Goal: Communication & Community: Participate in discussion

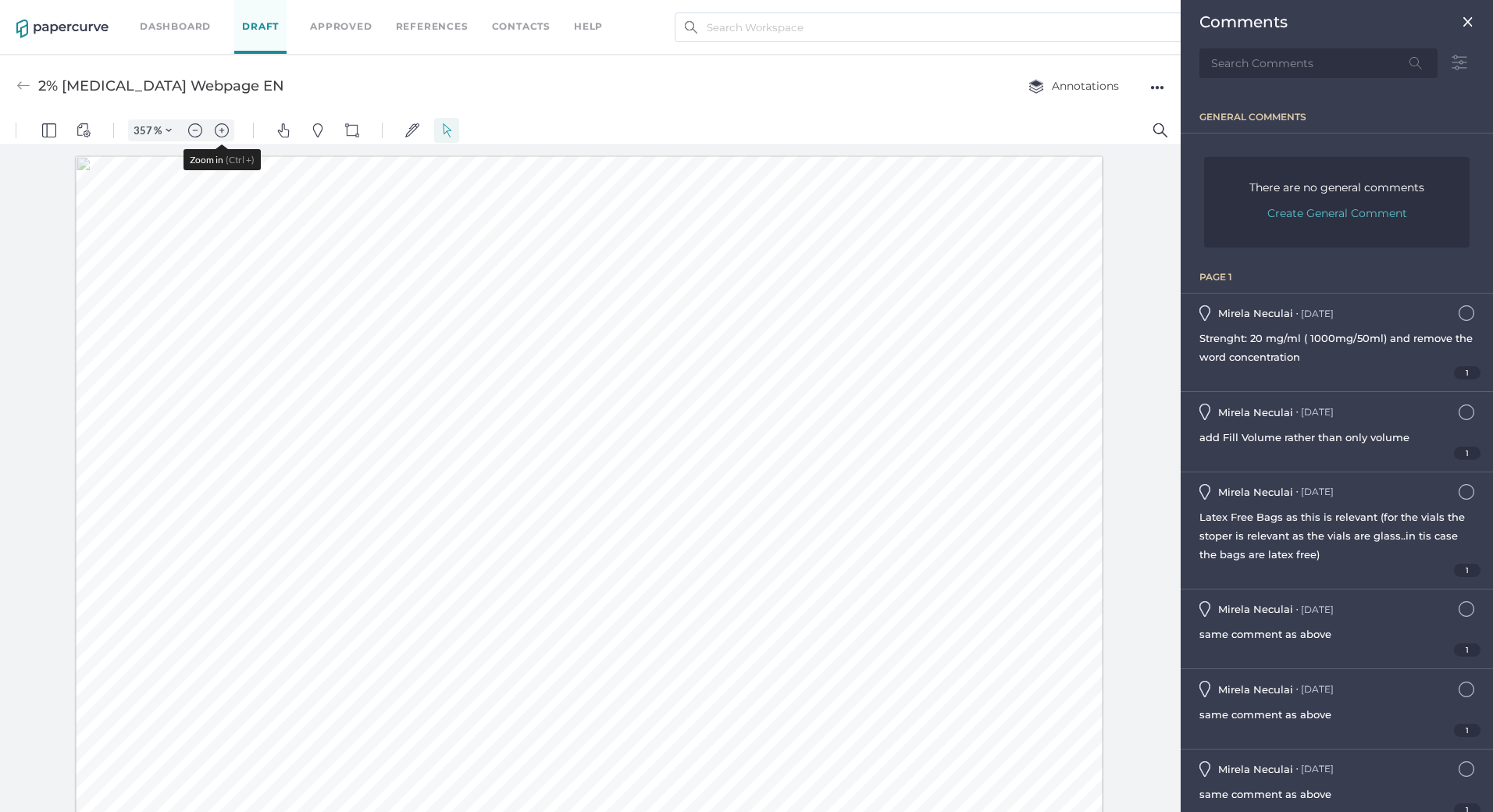
scroll to position [546, 0]
click at [1297, 333] on span "Strenght: 20 mg/ml ( 1000mg/50ml) and remove the word concentration" at bounding box center [1336, 347] width 273 height 32
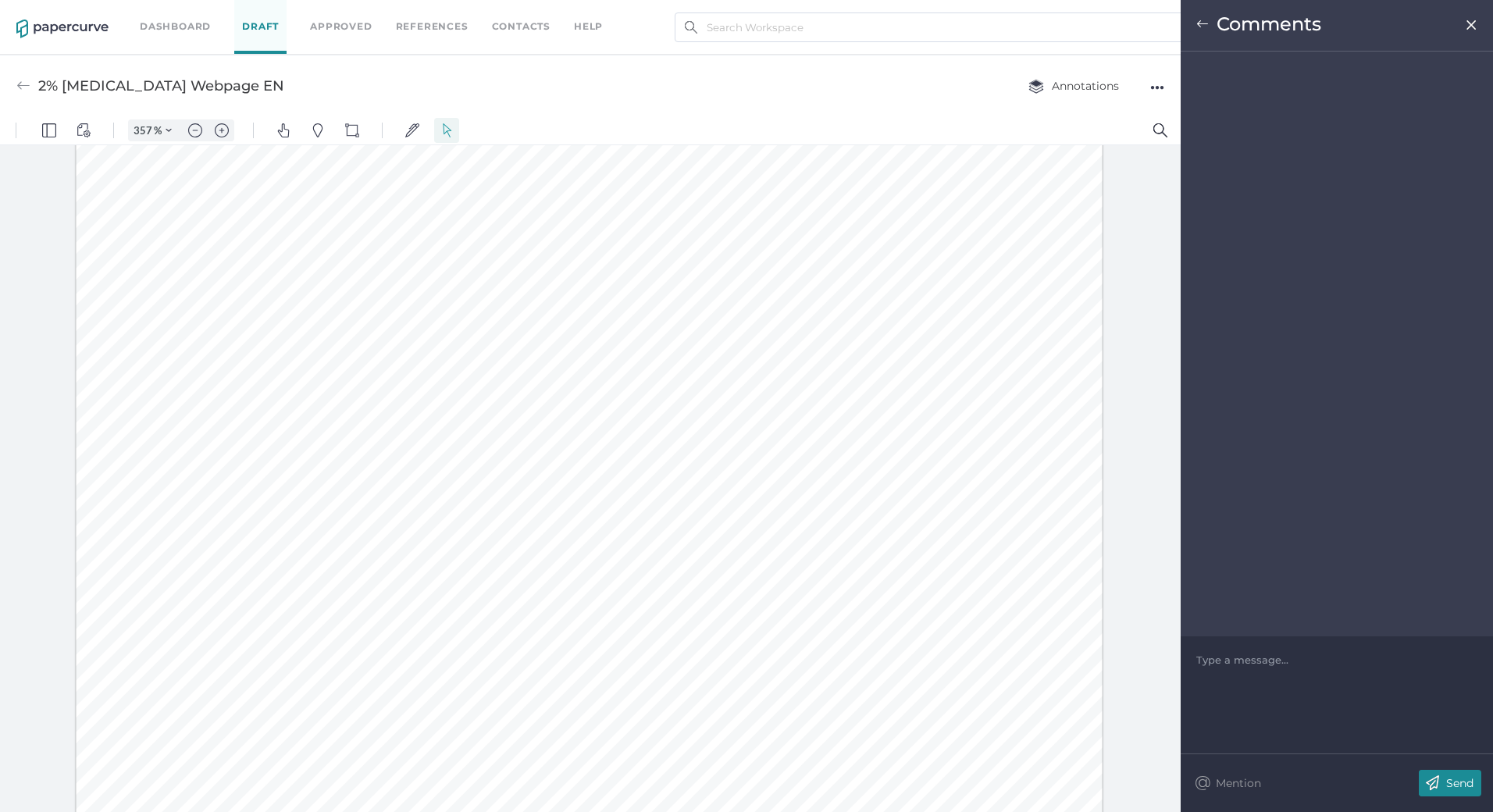
scroll to position [628, 0]
click at [1251, 670] on div "Type a message..." at bounding box center [1337, 659] width 281 height 47
click at [1236, 665] on div at bounding box center [1337, 660] width 280 height 16
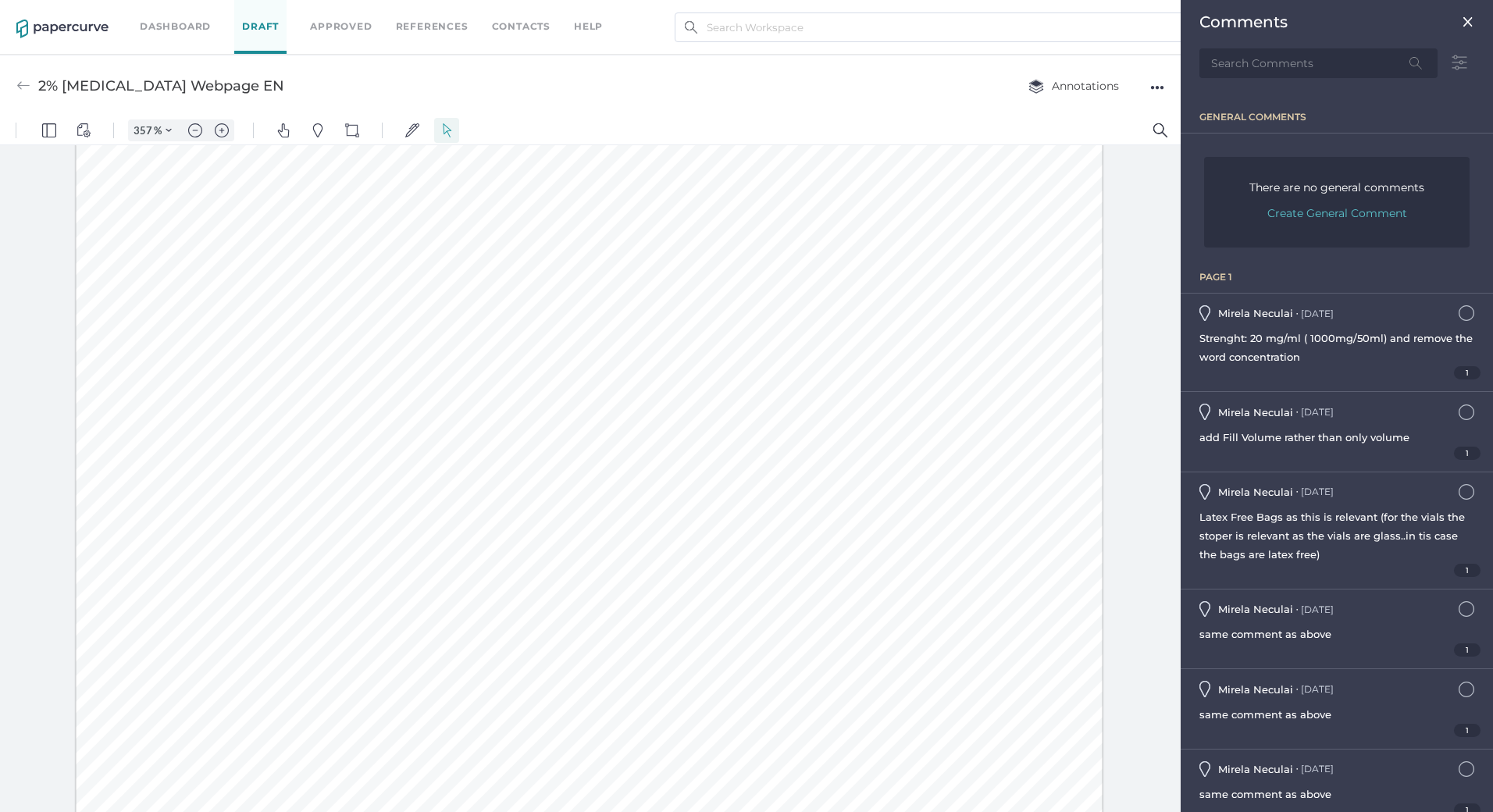
click at [101, 752] on div at bounding box center [589, 631] width 1027 height 2206
click at [1311, 419] on div "[PERSON_NAME] ● [DATE] [DATE] 4:53pm" at bounding box center [1266, 411] width 134 height 16
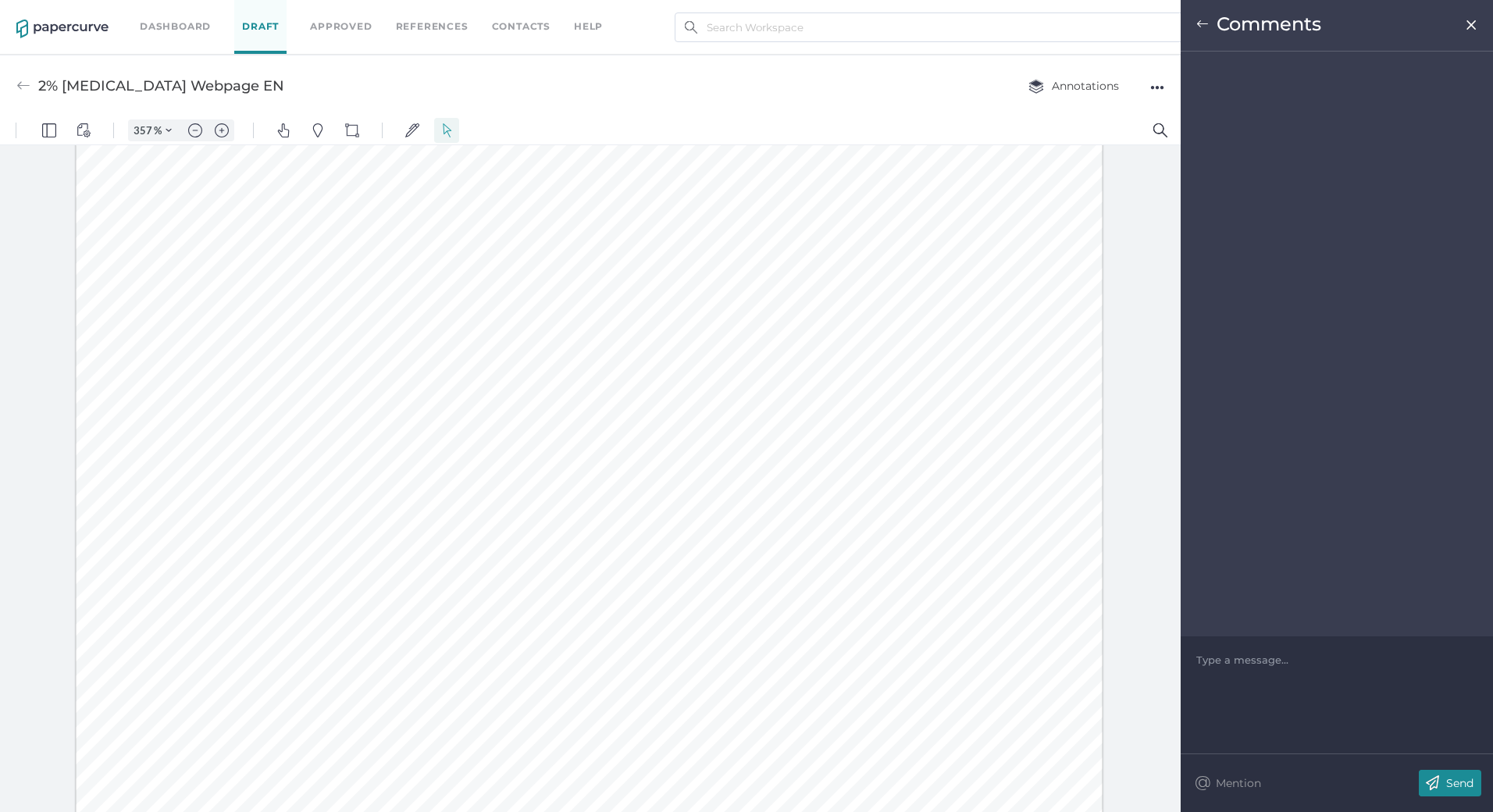
scroll to position [666, 0]
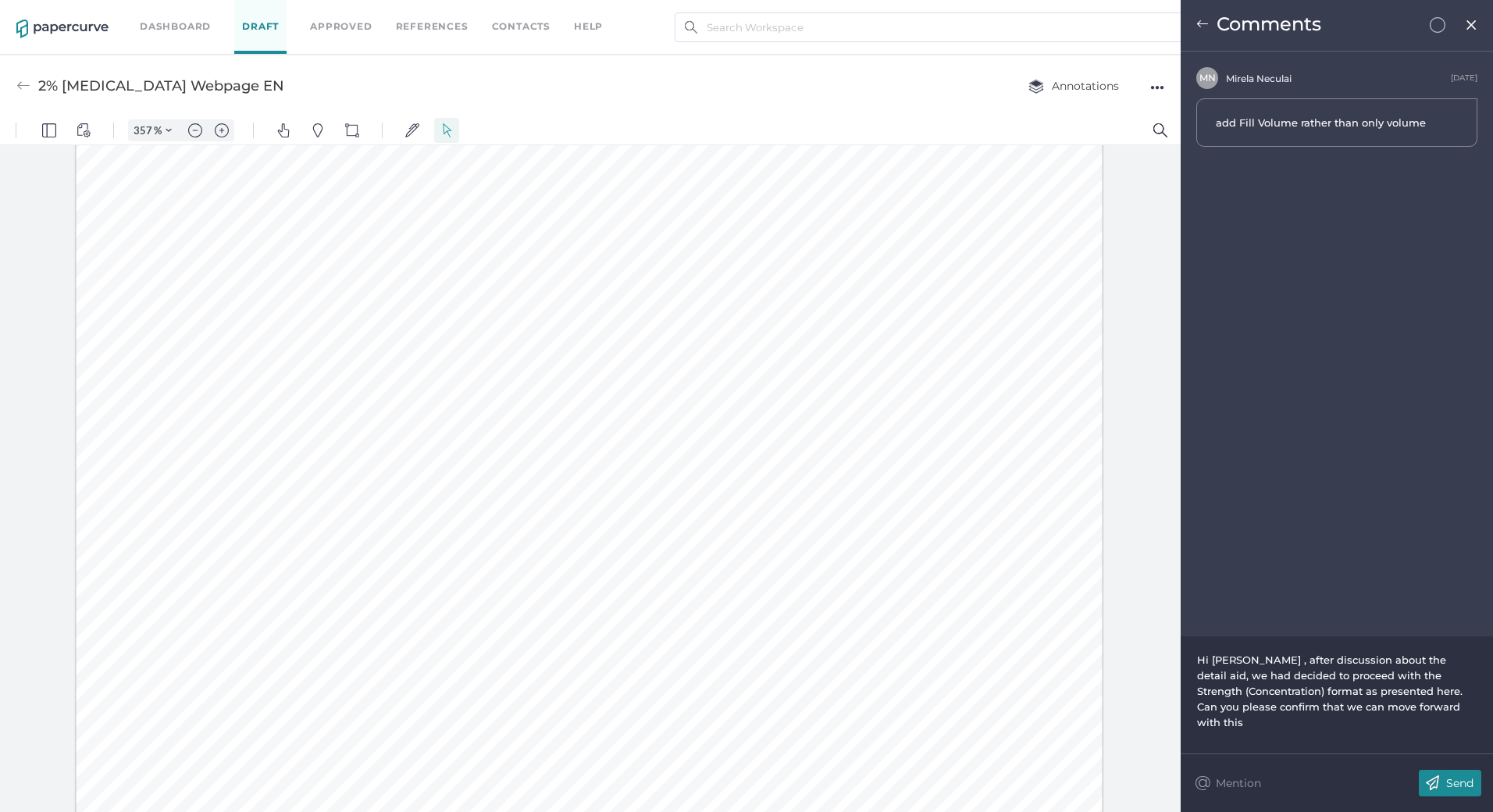
click at [1310, 694] on span "Hi [PERSON_NAME] , after discussion about the detail aid, we had decided to pro…" at bounding box center [1331, 690] width 268 height 75
click at [1469, 780] on p "Send" at bounding box center [1460, 783] width 28 height 14
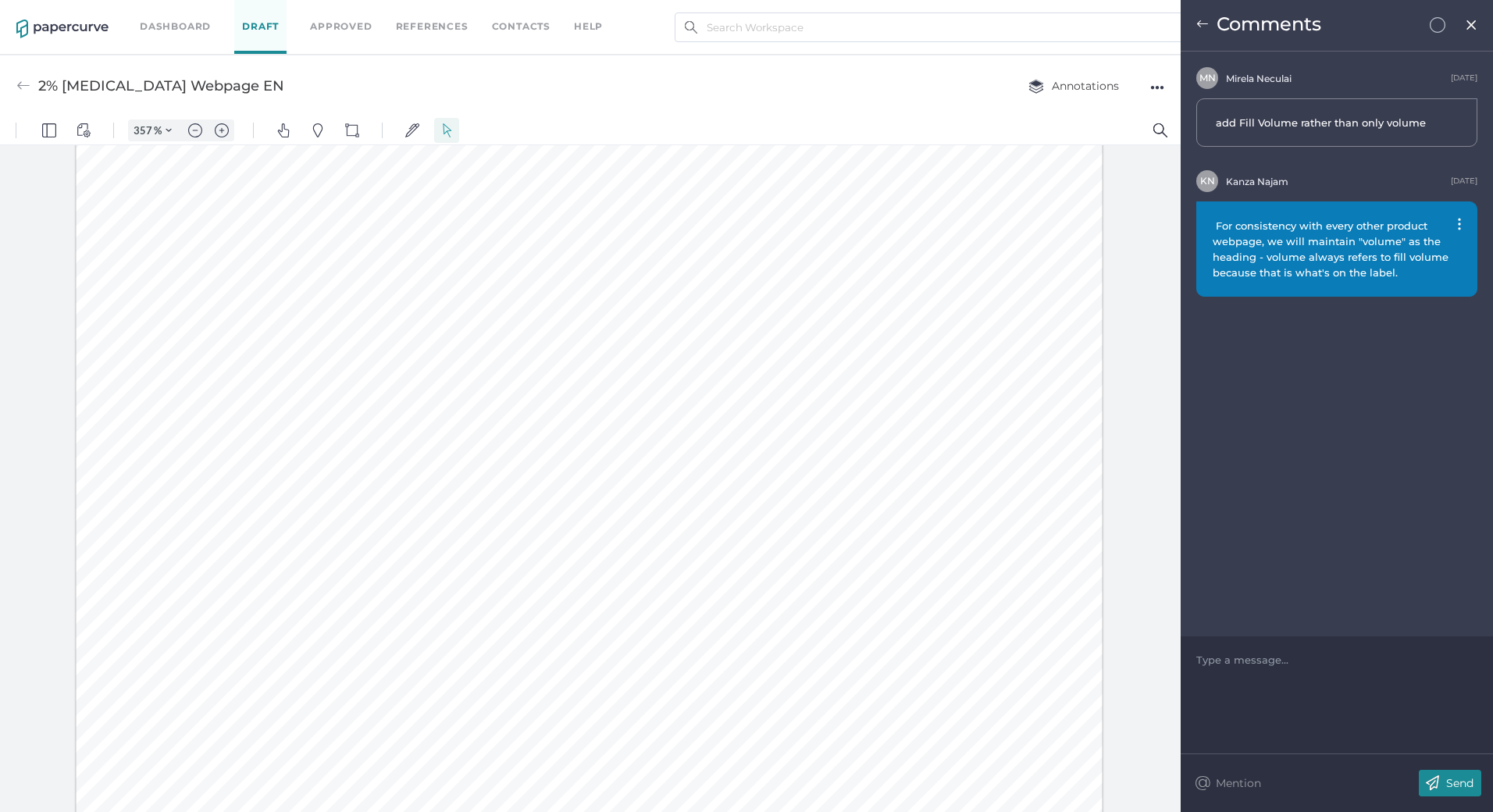
click at [1211, 33] on div "Comments" at bounding box center [1337, 25] width 313 height 51
click at [1199, 26] on img at bounding box center [1202, 24] width 13 height 13
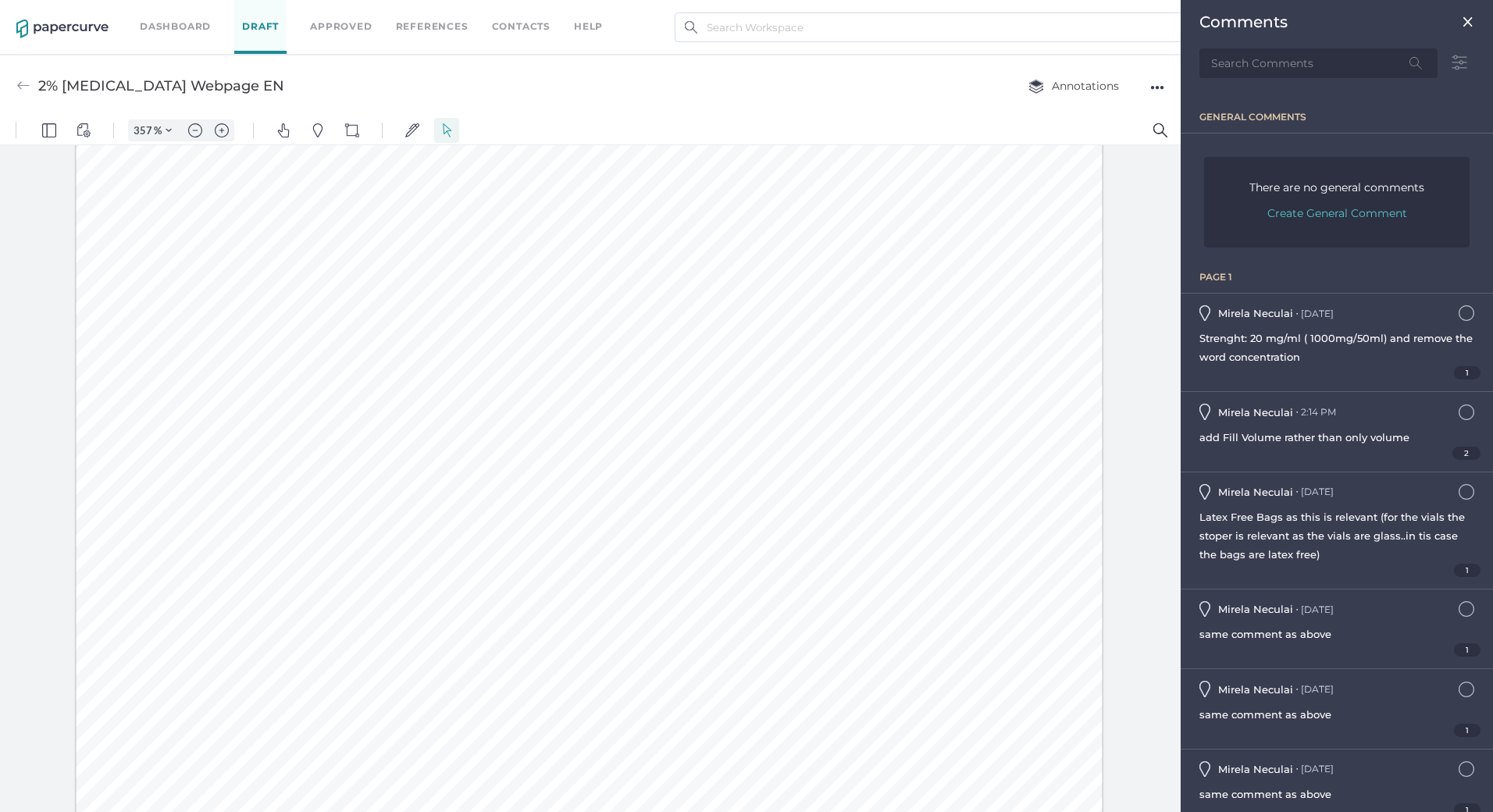
click at [1315, 338] on span "Strenght: 20 mg/ml ( 1000mg/50ml) and remove the word concentration" at bounding box center [1336, 347] width 273 height 32
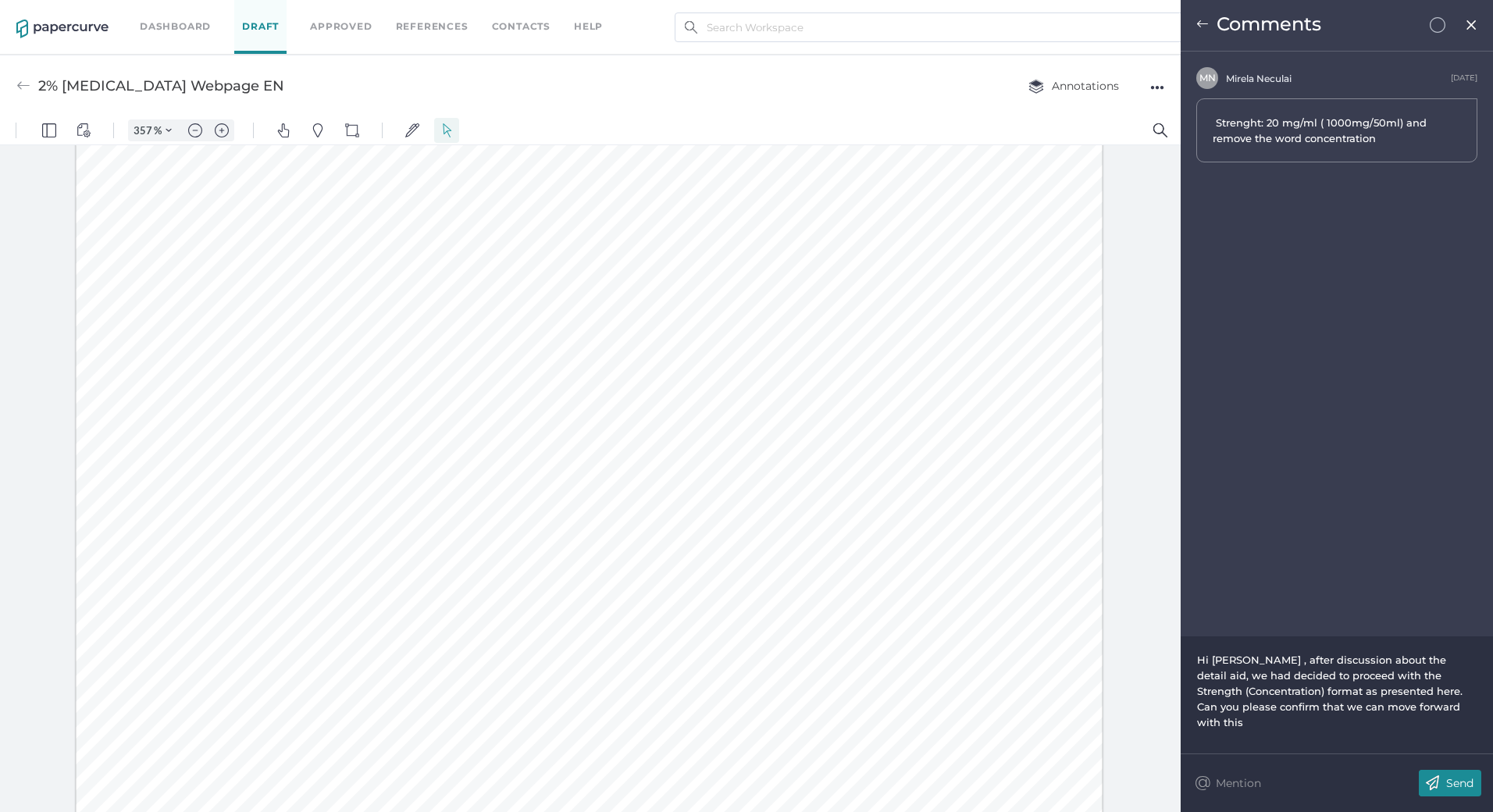
click at [1468, 707] on div "Hi [PERSON_NAME] , after discussion about the detail aid, we had decided to pro…" at bounding box center [1337, 690] width 280 height 78
click at [1462, 784] on p "Send" at bounding box center [1460, 783] width 28 height 14
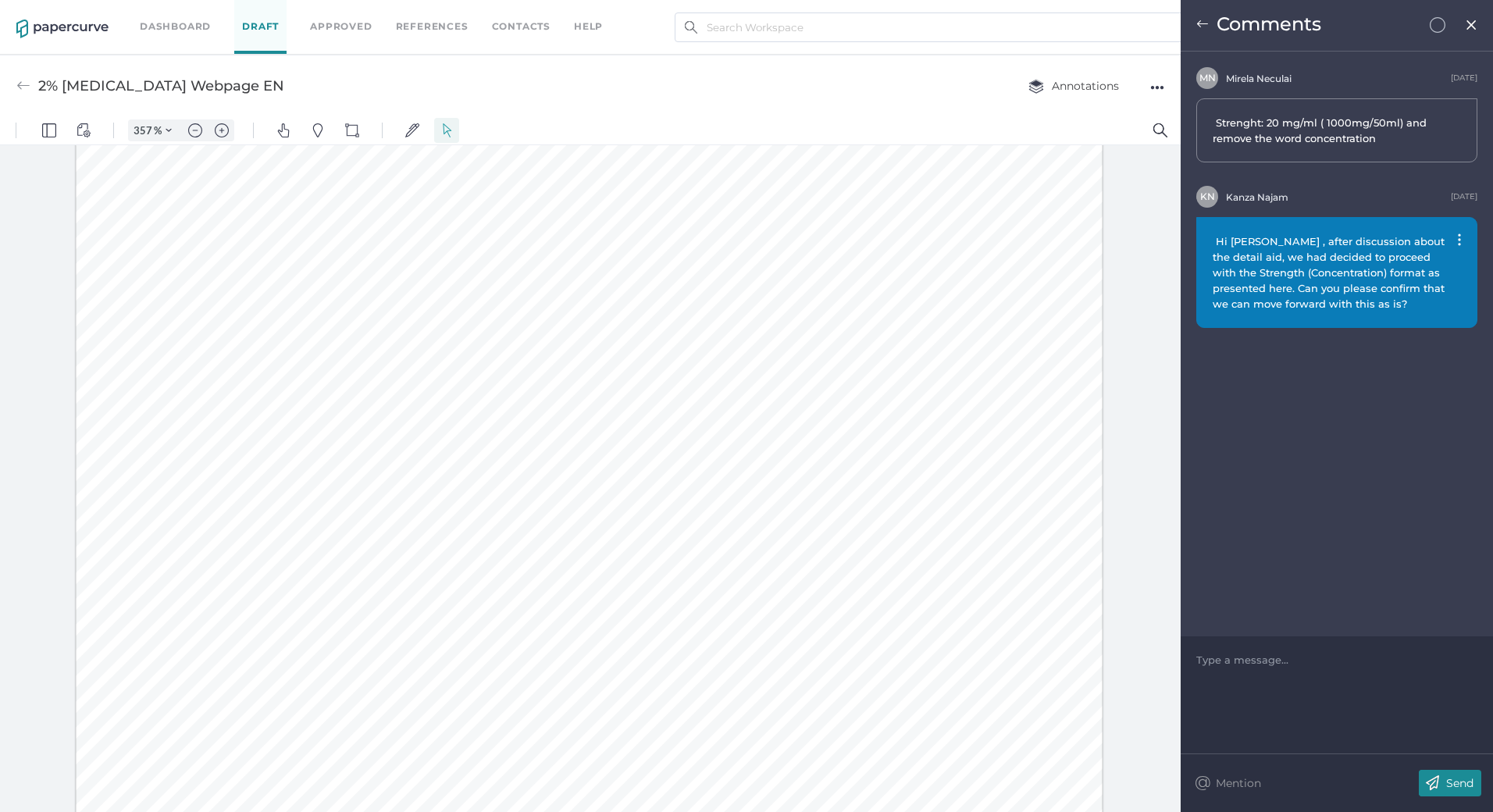
click at [517, 522] on div at bounding box center [589, 631] width 1027 height 2206
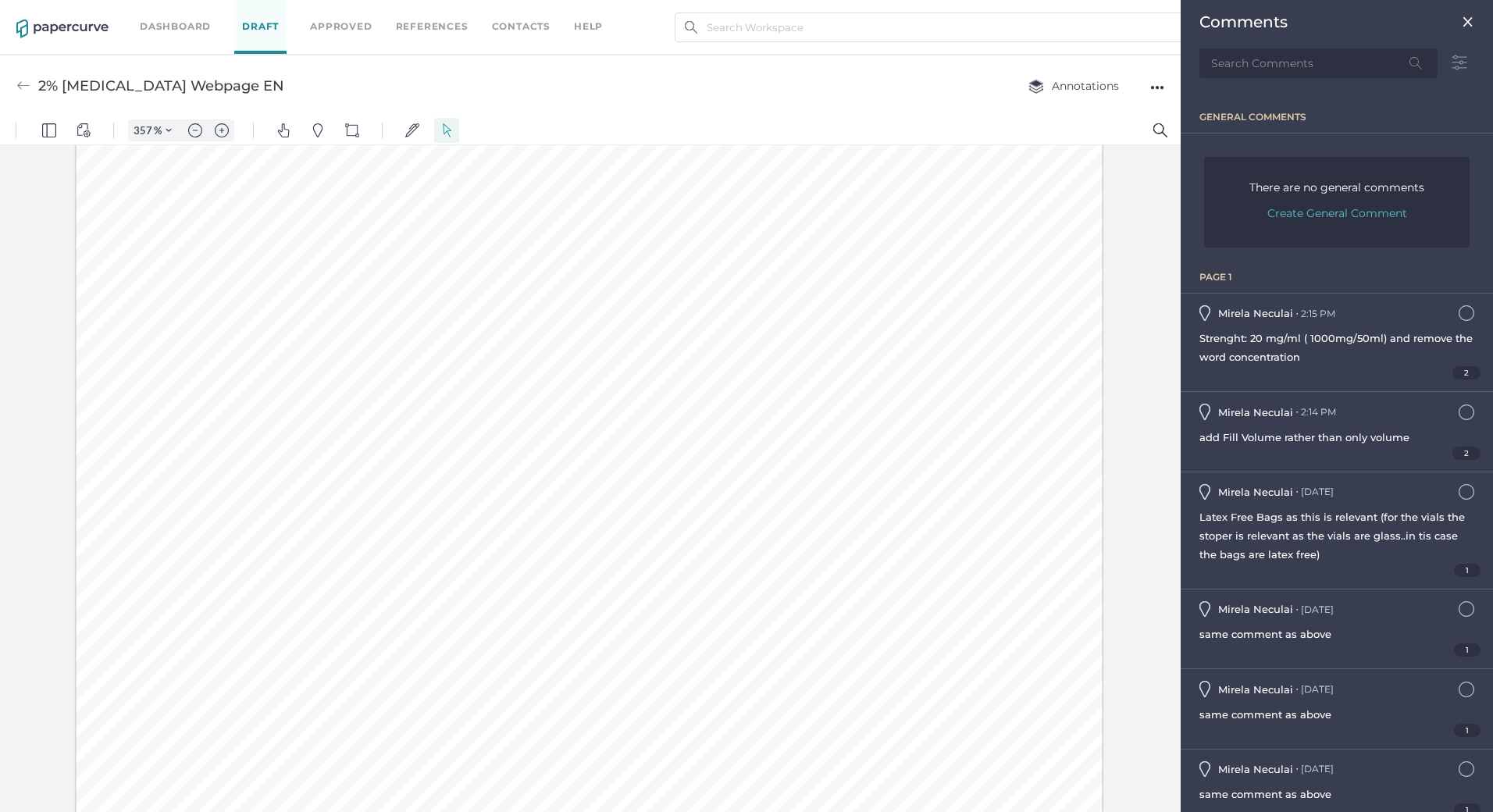
click at [568, 597] on div at bounding box center [589, 631] width 1027 height 2206
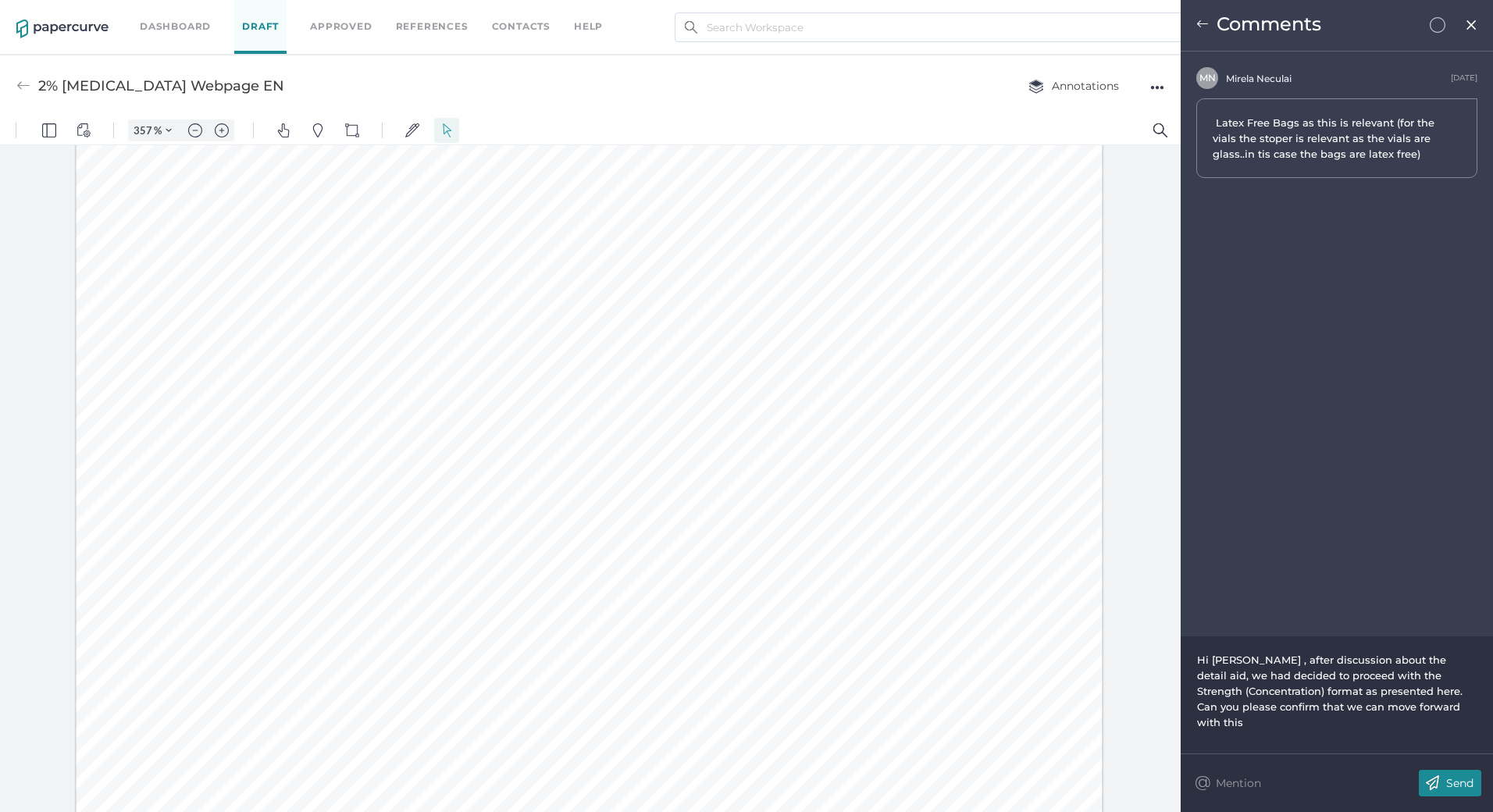
click at [1207, 32] on span at bounding box center [1202, 27] width 13 height 14
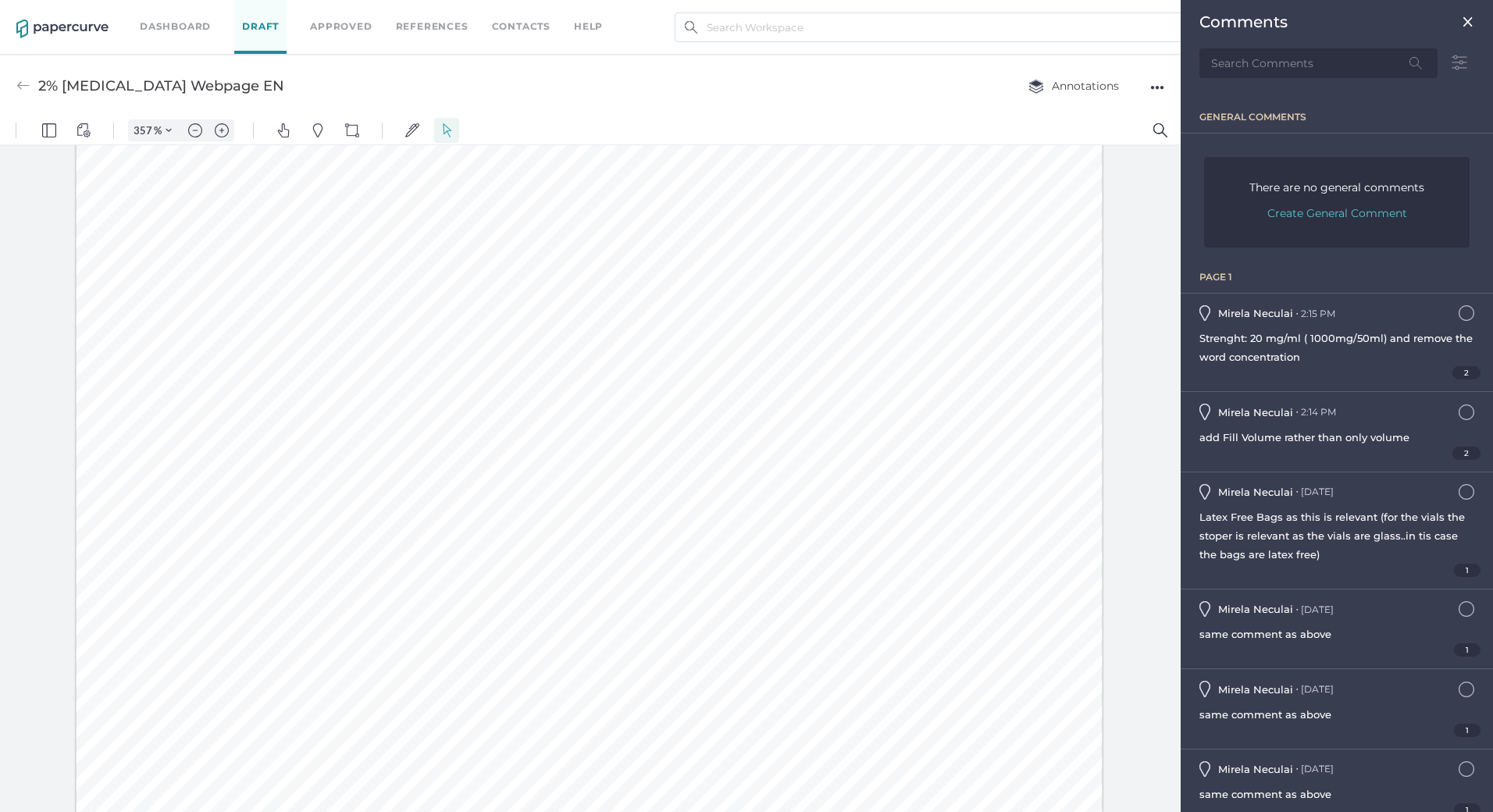
click at [1334, 319] on div "[PERSON_NAME] ● 2:15 PM [DATE] at 2:15pm" at bounding box center [1337, 313] width 275 height 16
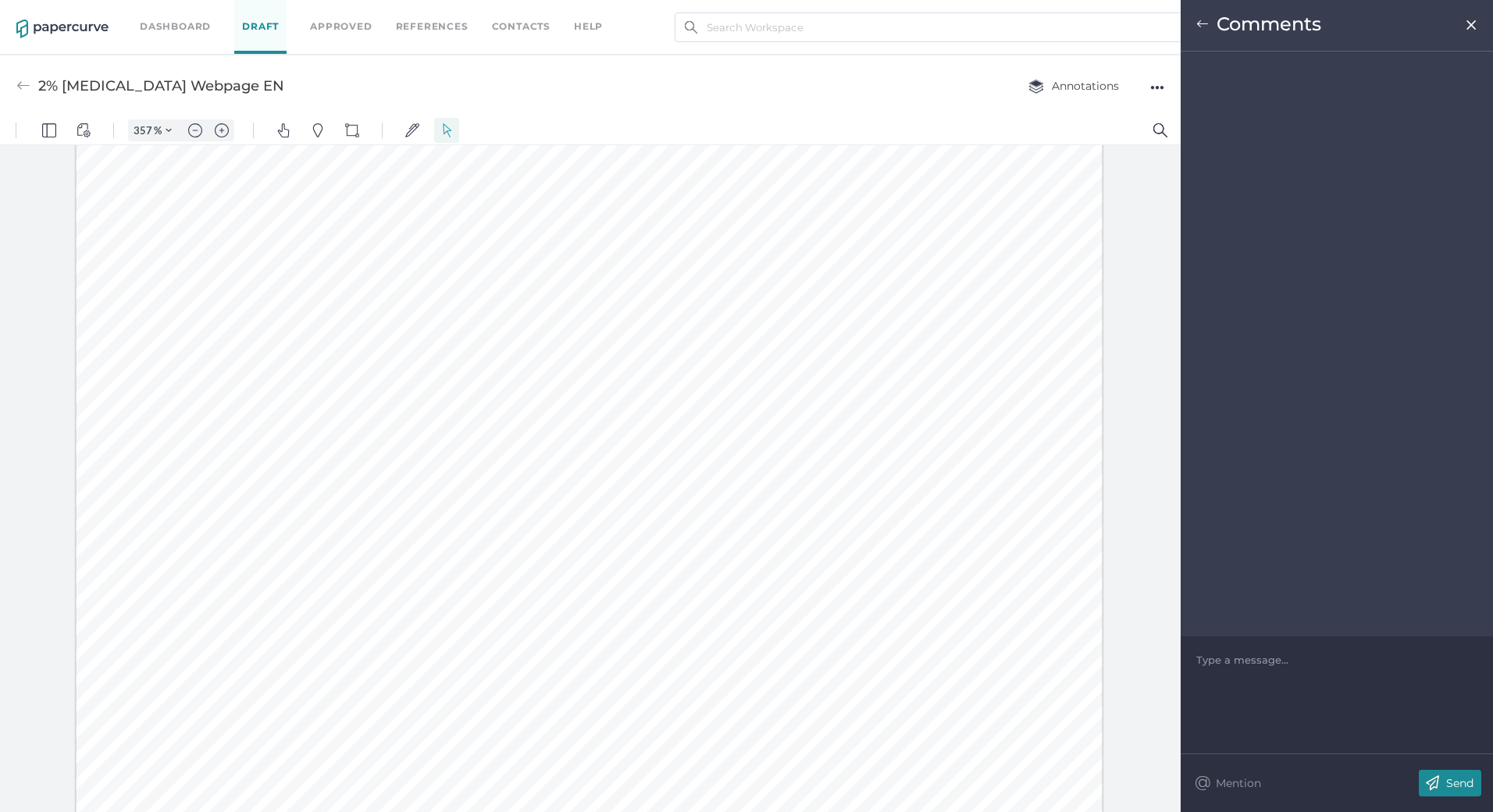
scroll to position [628, 0]
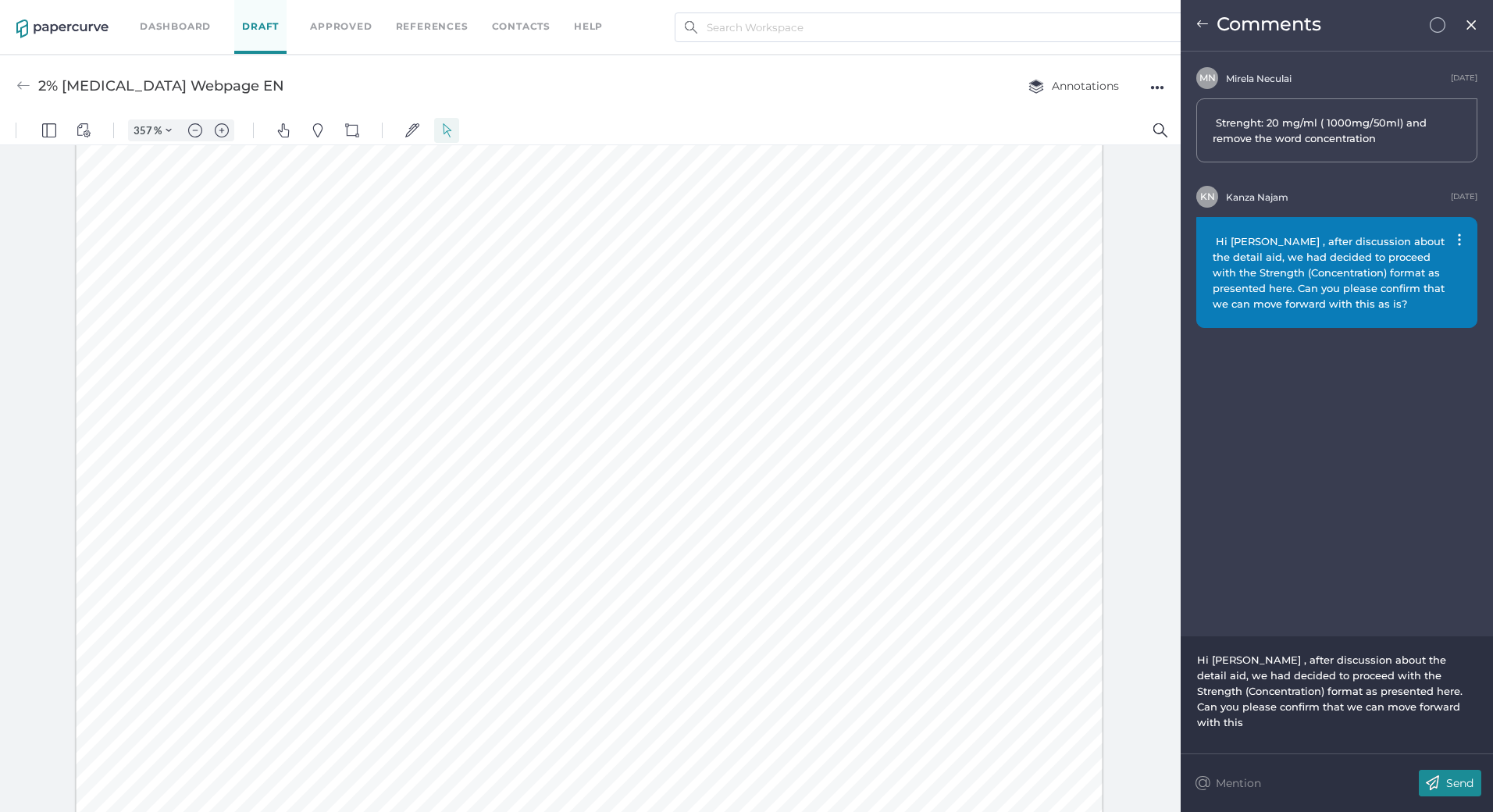
click at [1368, 662] on span "Hi [PERSON_NAME] , after discussion about the detail aid, we had decided to pro…" at bounding box center [1331, 690] width 268 height 75
click at [1198, 21] on img at bounding box center [1202, 24] width 13 height 13
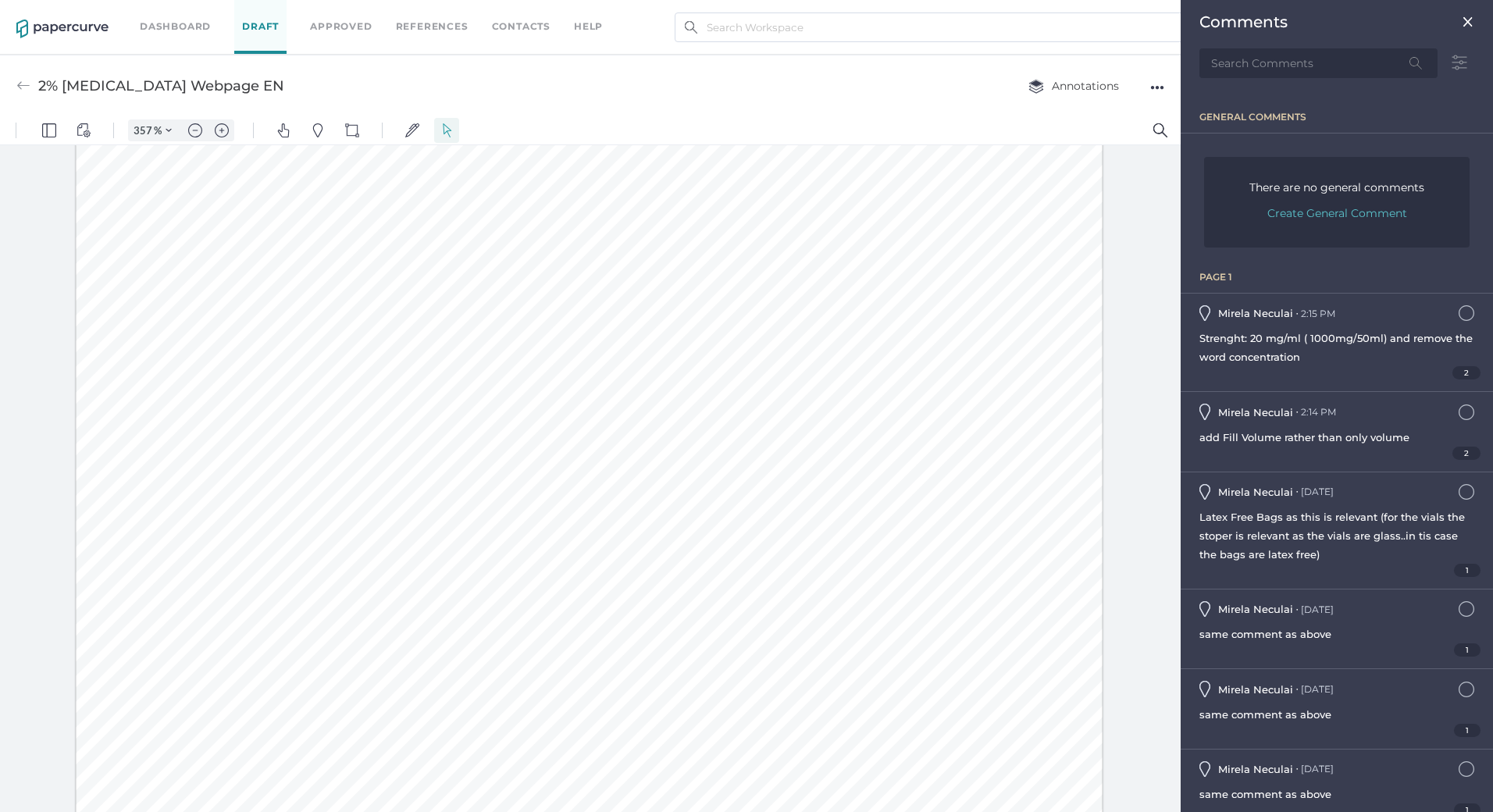
click at [576, 588] on div at bounding box center [589, 631] width 1027 height 2206
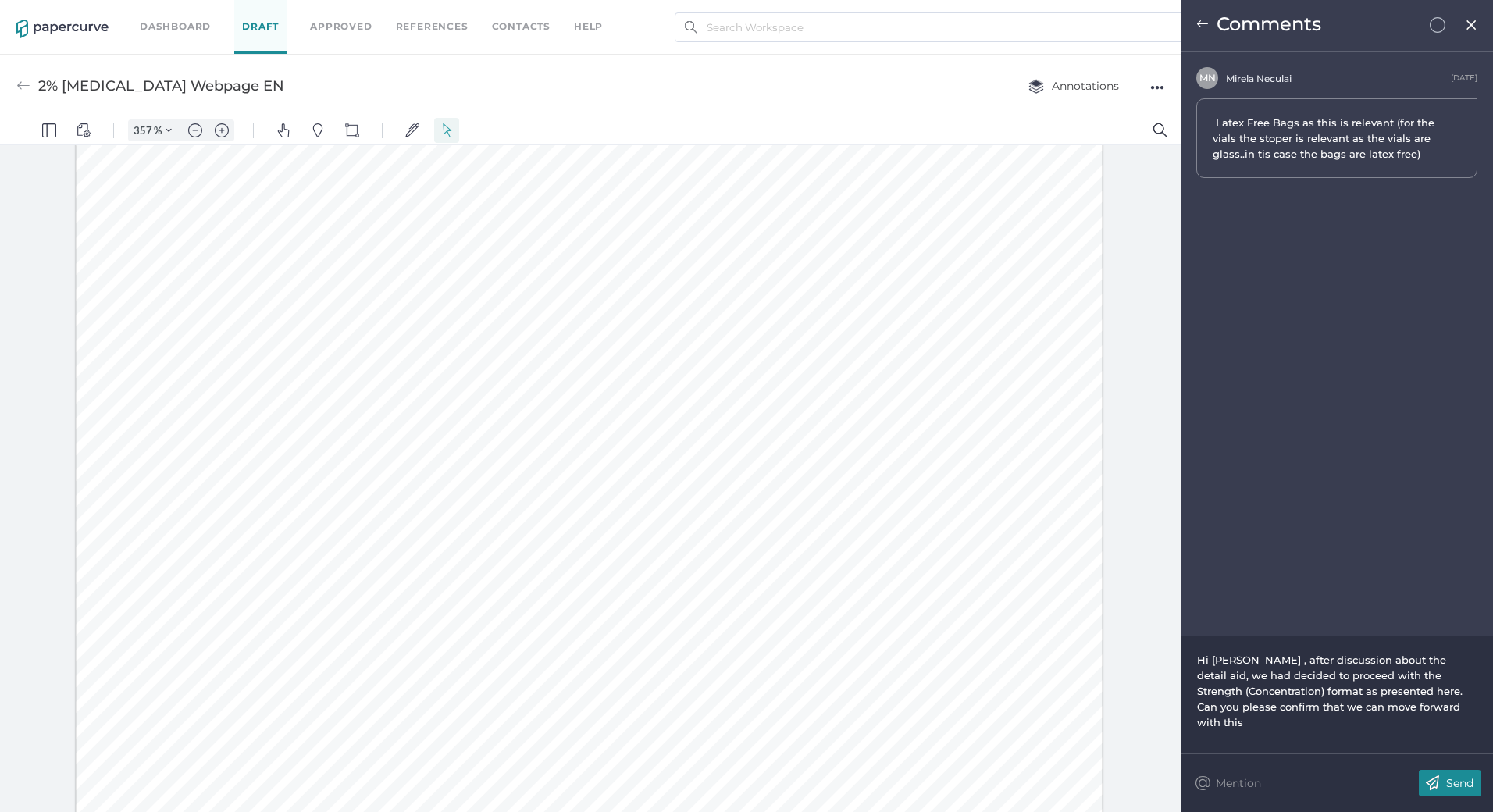
click at [1266, 694] on span "Hi [PERSON_NAME] , after discussion about the detail aid, we had decided to pro…" at bounding box center [1331, 690] width 268 height 75
click at [1232, 694] on span "In the new version, the latex field has been updated to align with the approved…" at bounding box center [1334, 683] width 276 height 59
click at [1435, 698] on div "In the new version, the latex field has been updated to align with the approved…" at bounding box center [1337, 683] width 280 height 62
click at [1453, 788] on p "Send" at bounding box center [1460, 783] width 28 height 14
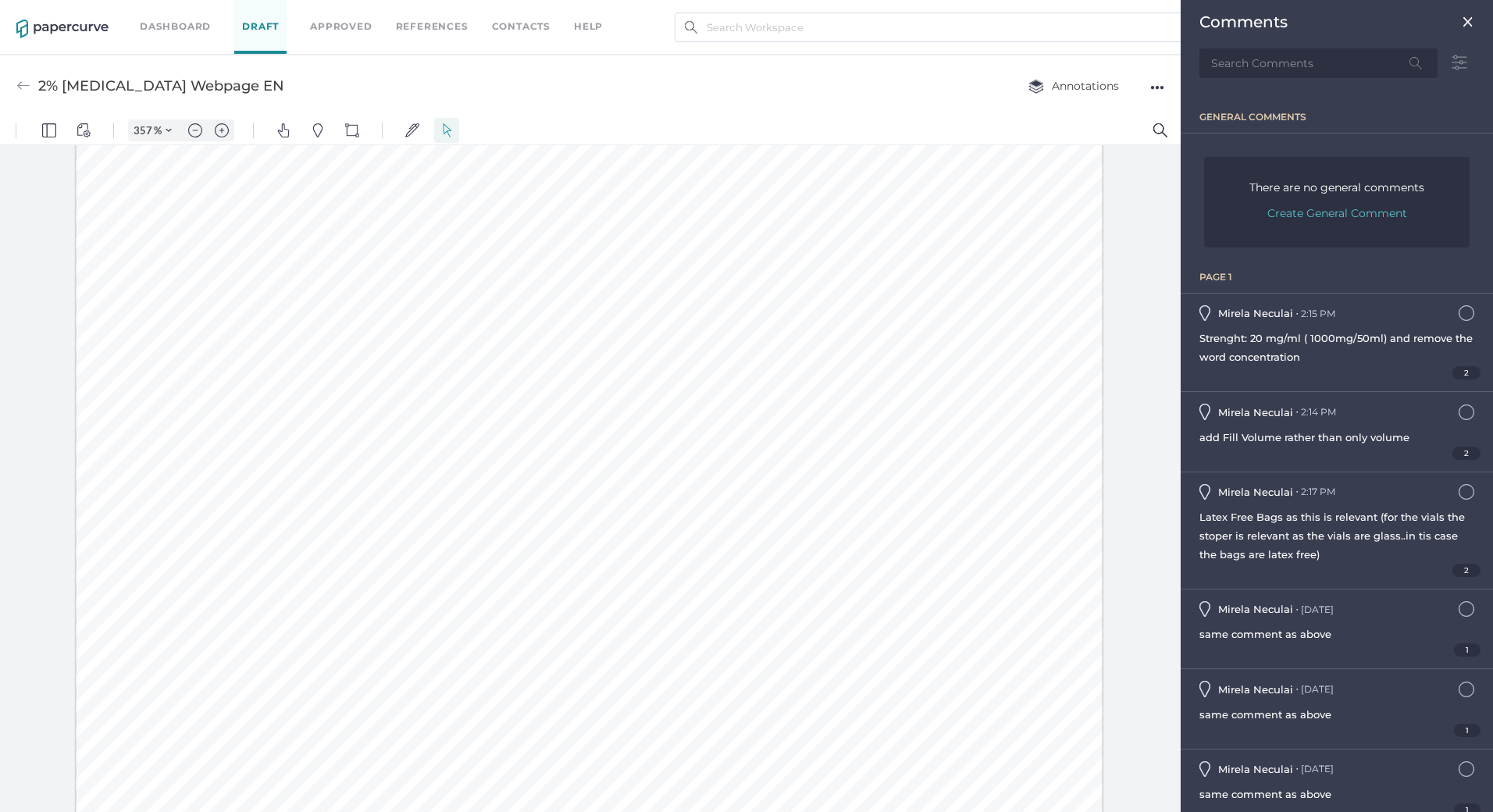
drag, startPoint x: 614, startPoint y: 470, endPoint x: 695, endPoint y: 470, distance: 81.0
click at [695, 470] on div at bounding box center [589, 631] width 1027 height 2206
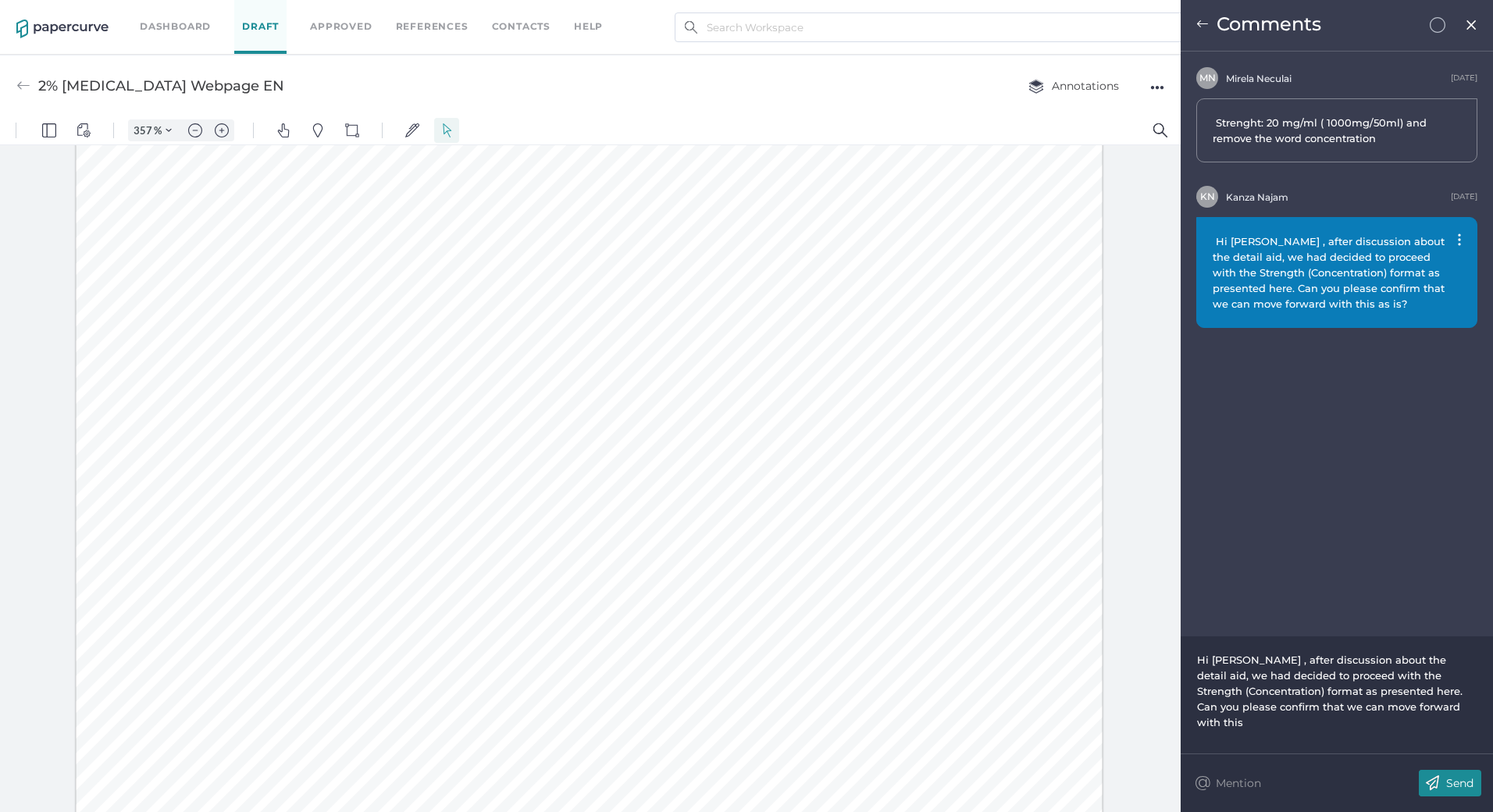
click at [1300, 713] on div "Hi [PERSON_NAME] , after discussion about the detail aid, we had decided to pro…" at bounding box center [1337, 690] width 280 height 78
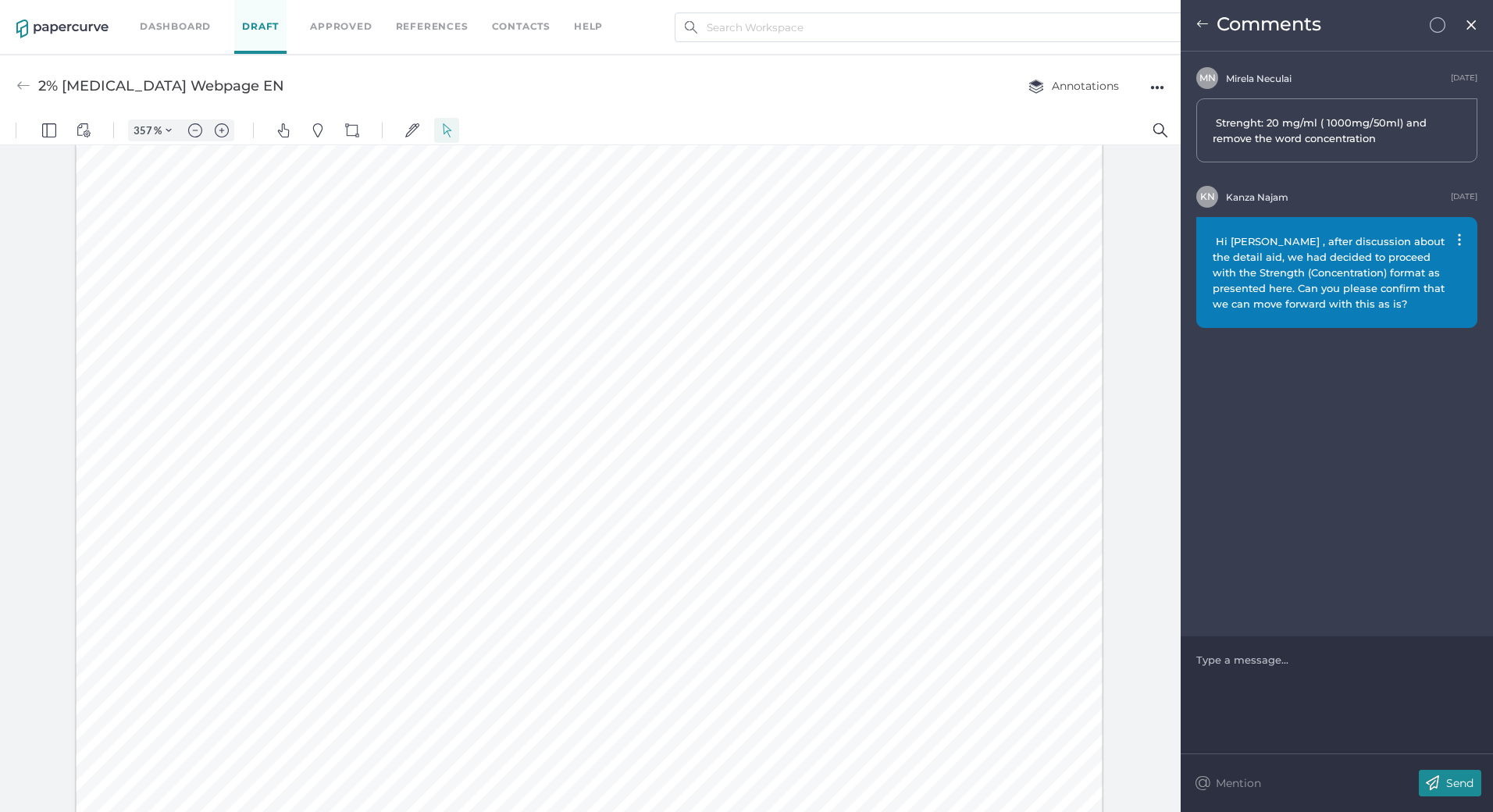
scroll to position [1091, 0]
click at [1201, 28] on img at bounding box center [1202, 24] width 13 height 13
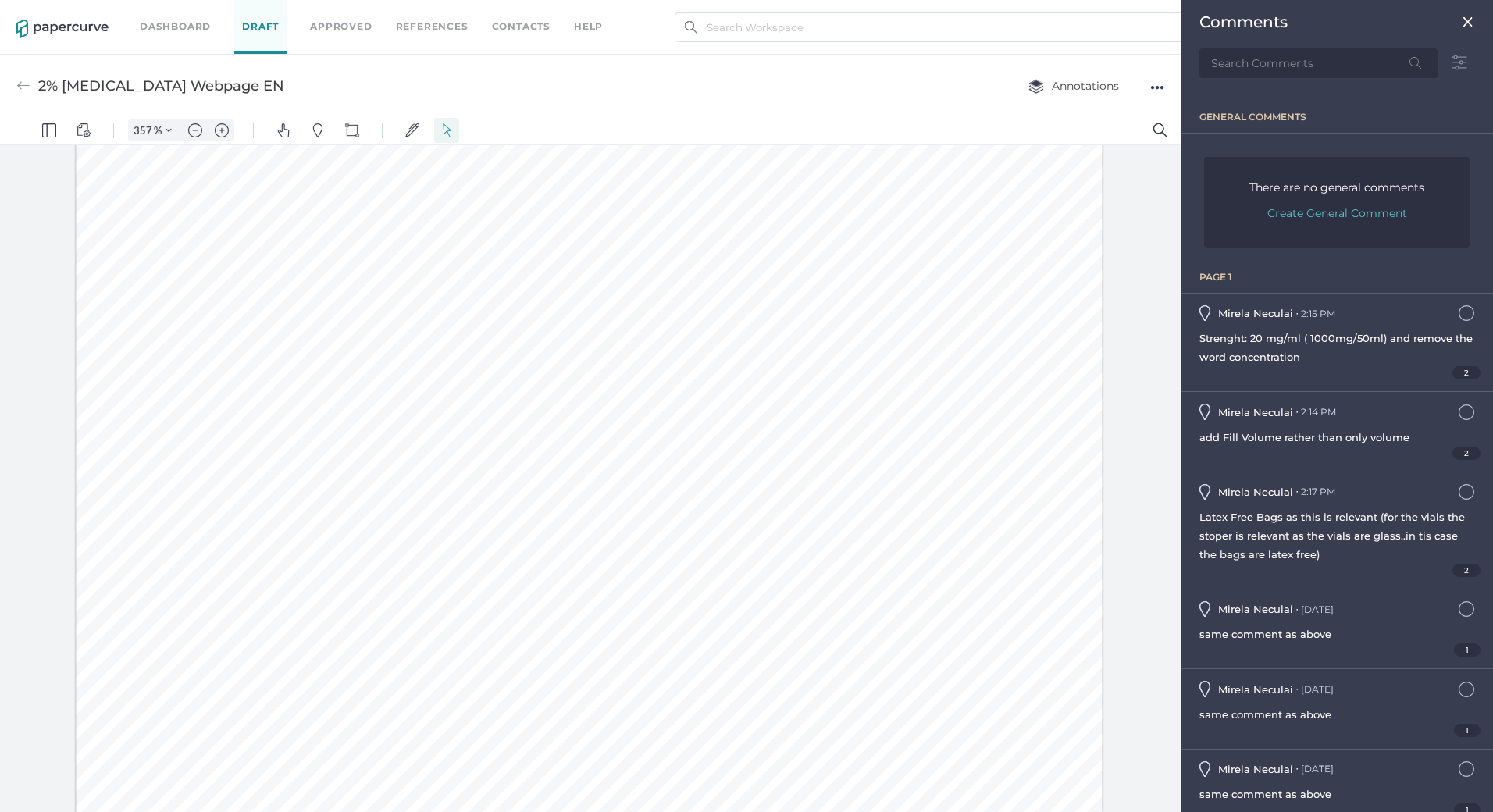
scroll to position [17, 0]
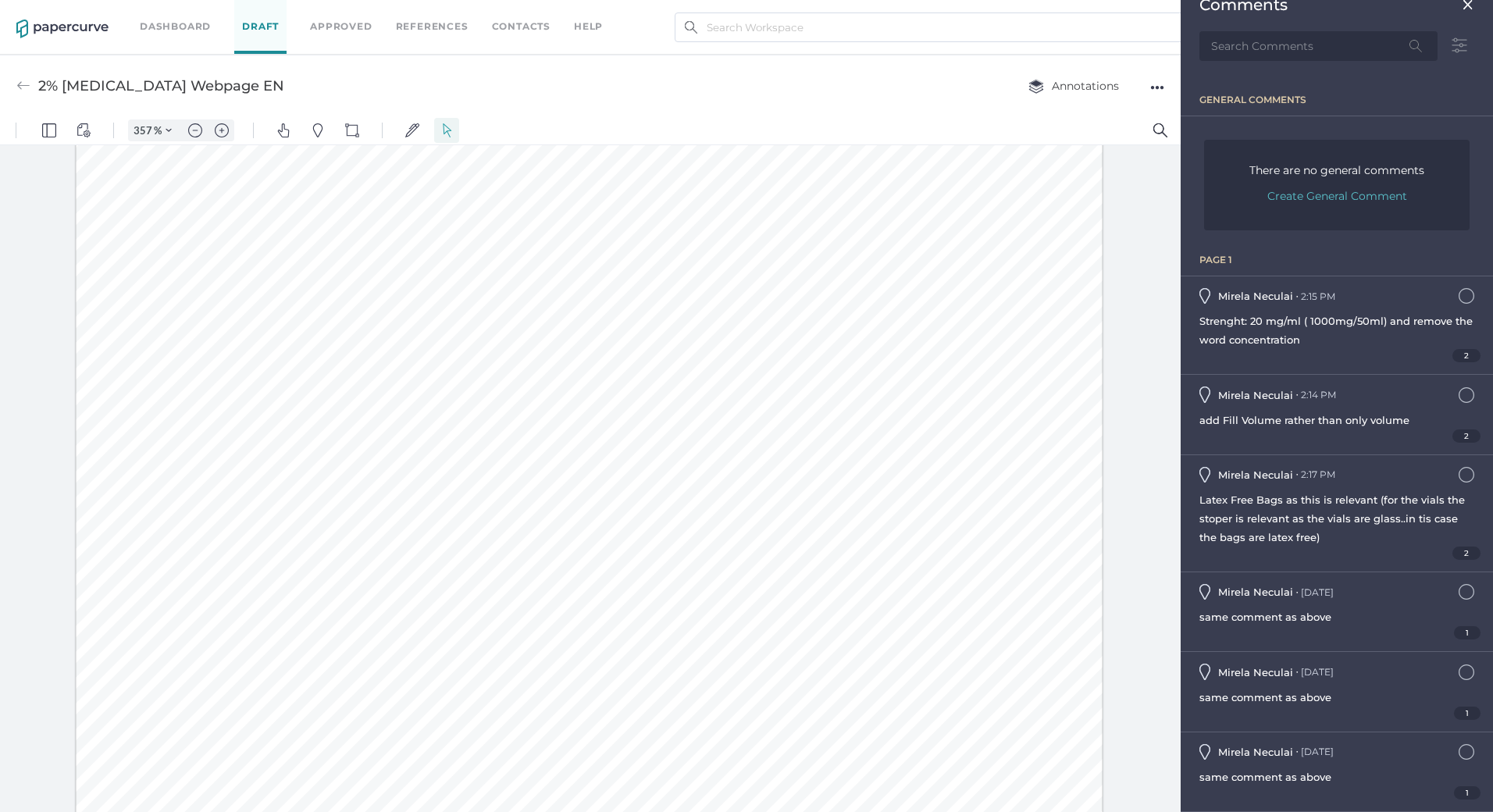
drag, startPoint x: 1296, startPoint y: 643, endPoint x: 1198, endPoint y: 616, distance: 101.7
click at [1198, 616] on div "[PERSON_NAME] ● [DATE] [DATE] 4:54pm same comment as above 1" at bounding box center [1337, 612] width 313 height 79
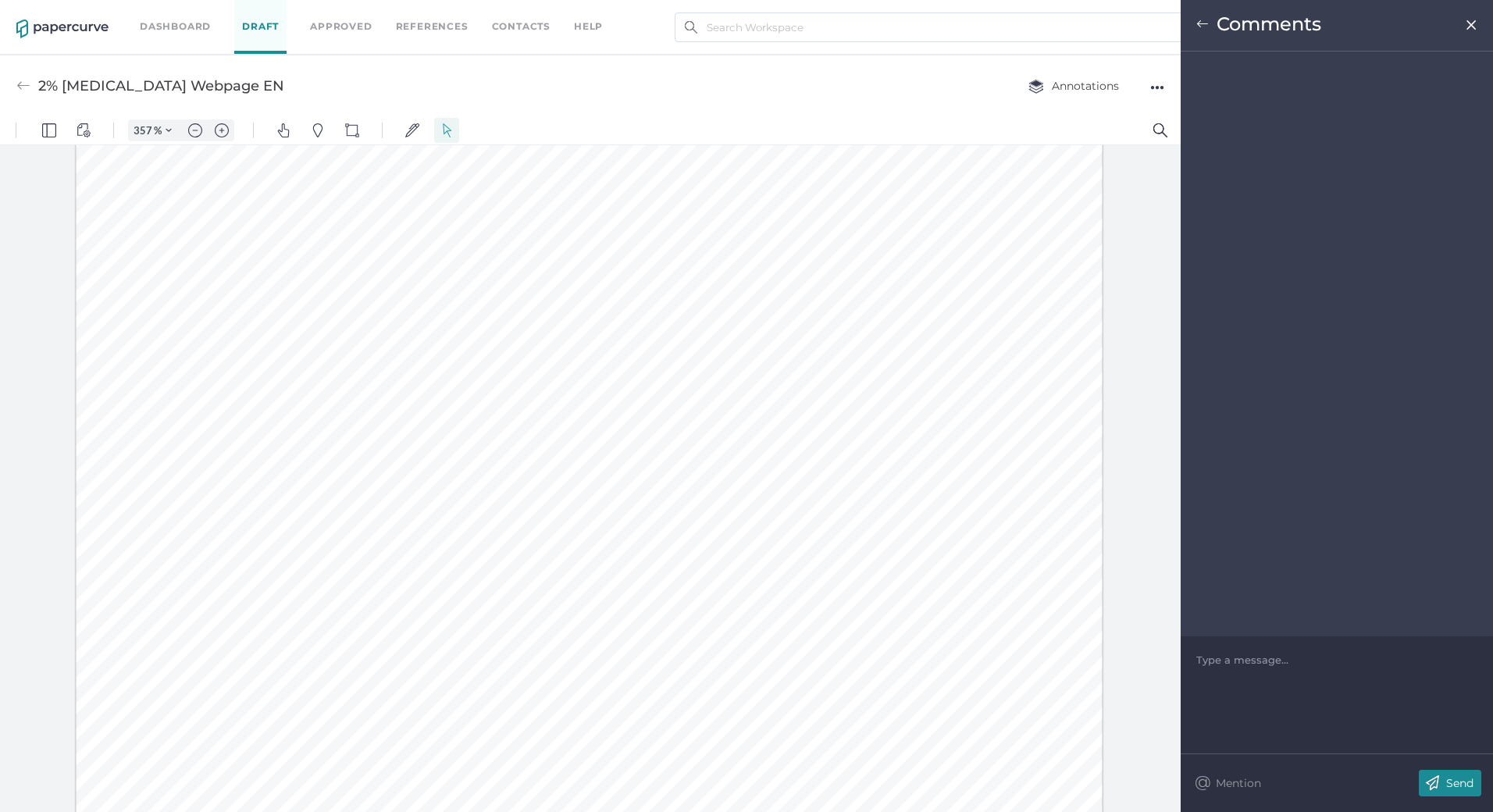
scroll to position [1215, 0]
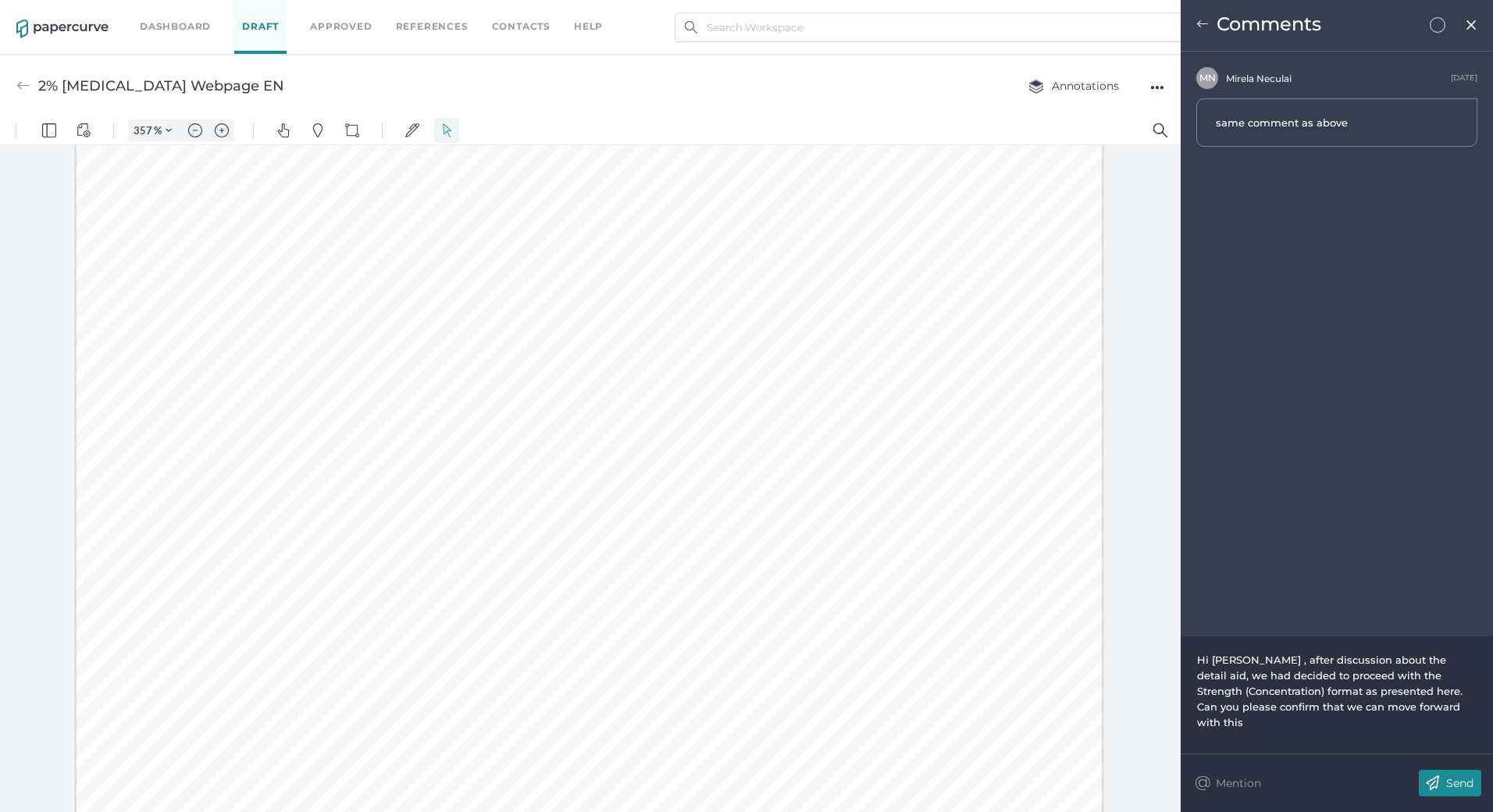
click at [1235, 665] on span "Hi [PERSON_NAME] , after discussion about the detail aid, we had decided to pro…" at bounding box center [1331, 690] width 268 height 75
click at [1466, 773] on div "Send" at bounding box center [1450, 783] width 62 height 27
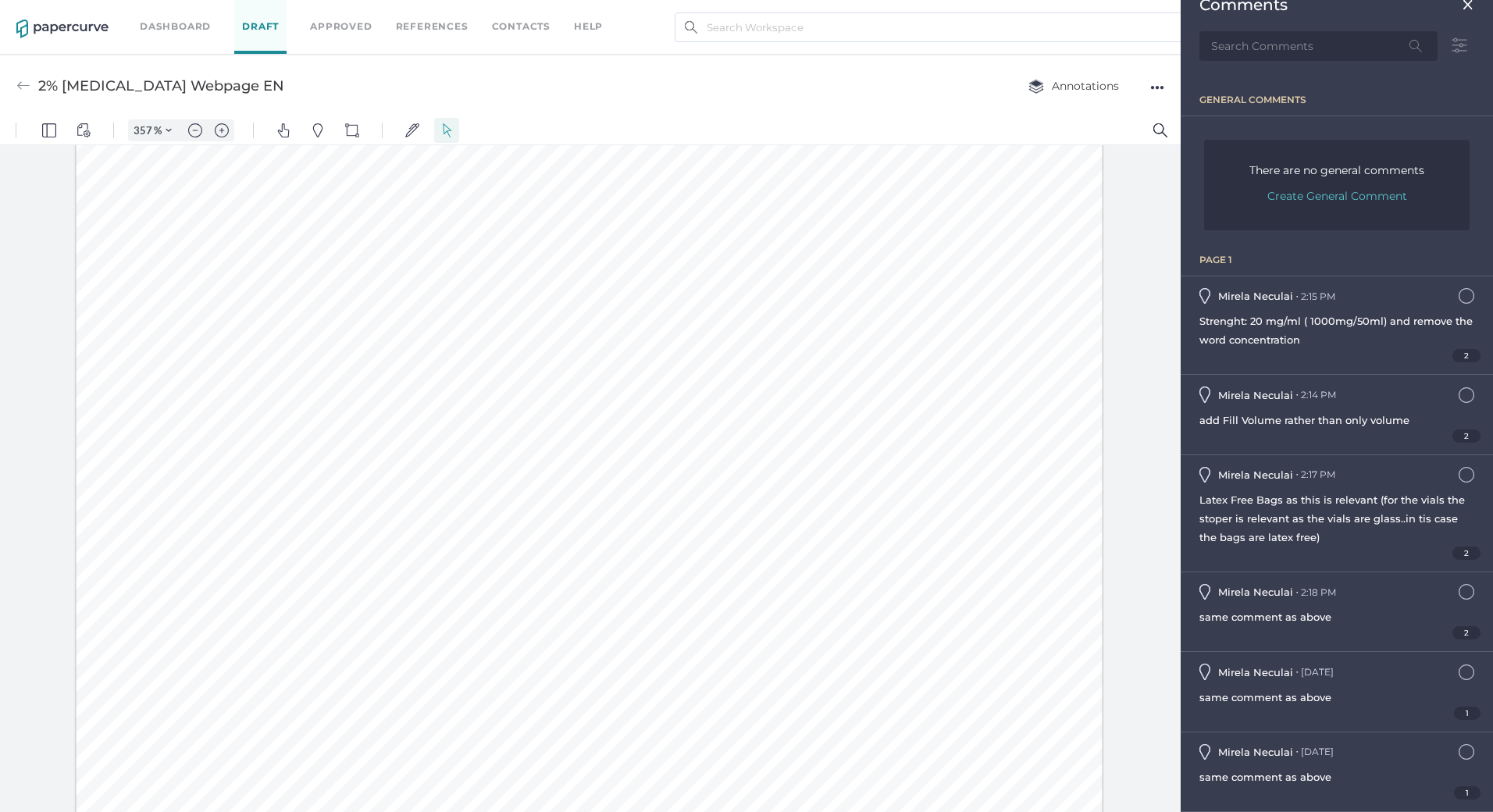
click at [528, 511] on div at bounding box center [589, 44] width 1027 height 2206
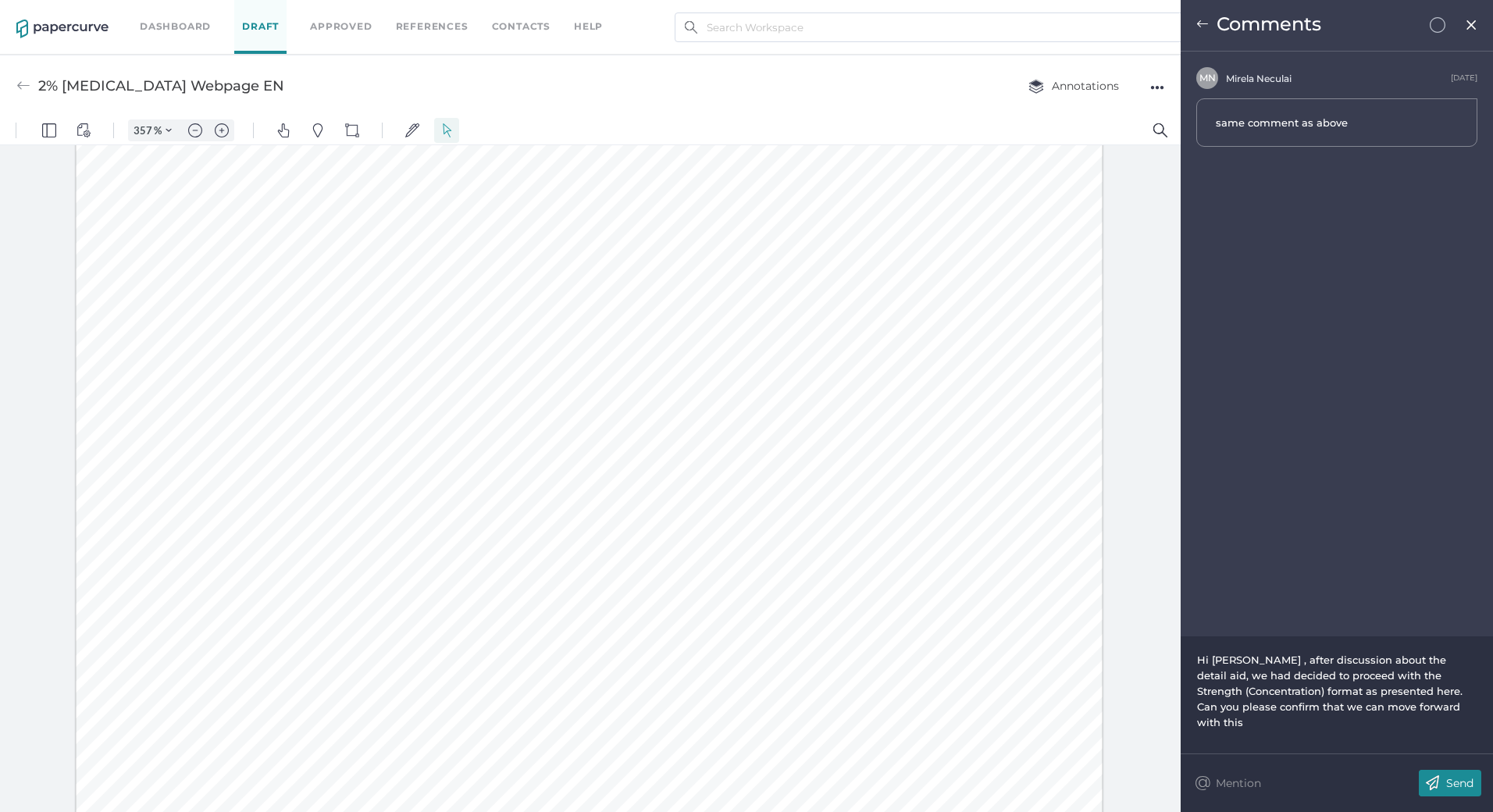
click at [1255, 683] on div "Hi [PERSON_NAME] , after discussion about the detail aid, we had decided to pro…" at bounding box center [1337, 690] width 280 height 78
click at [1458, 784] on p "Send" at bounding box center [1460, 783] width 28 height 14
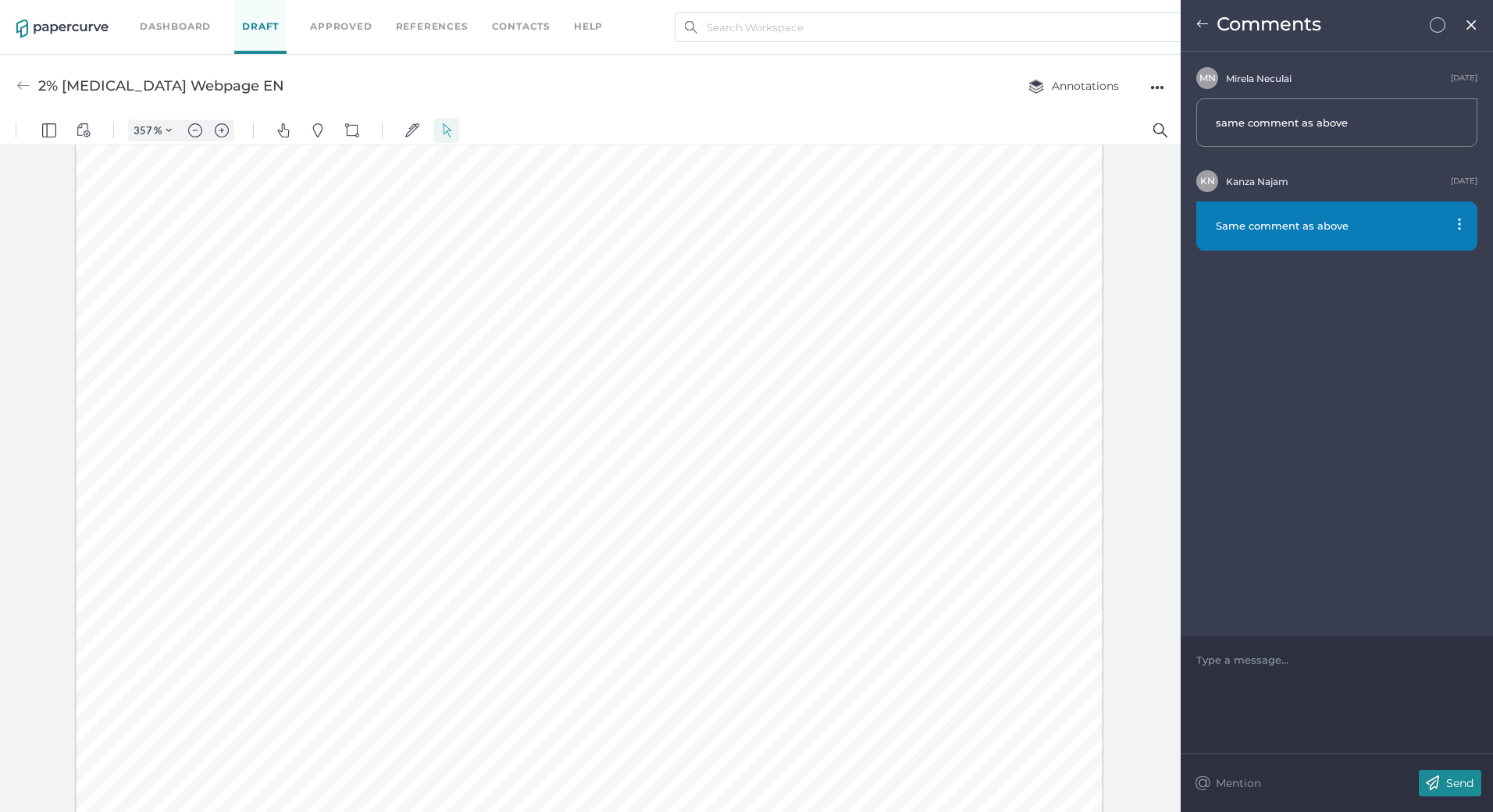
click at [553, 604] on div at bounding box center [589, 44] width 1027 height 2206
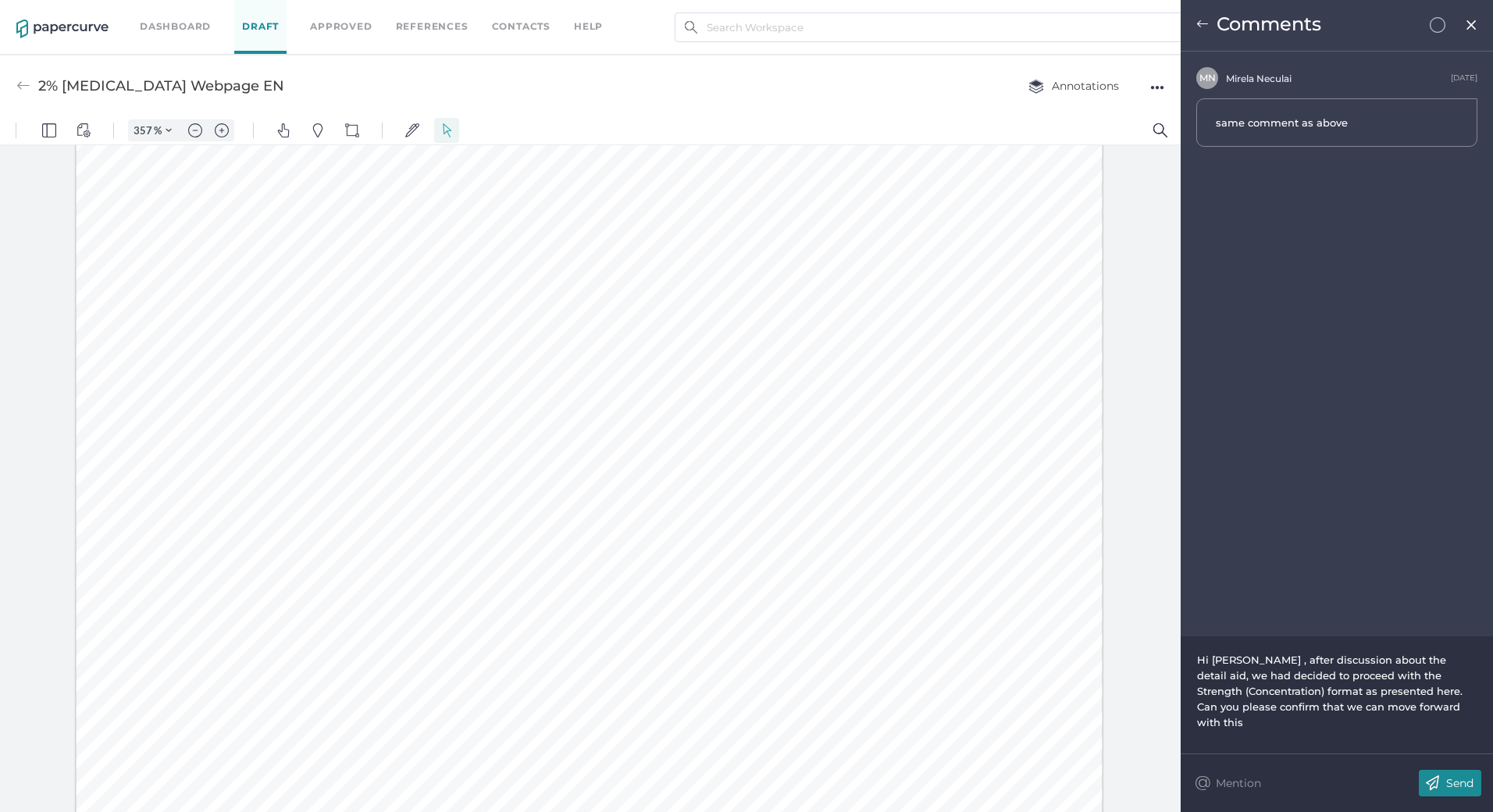
click at [1278, 684] on div "Hi [PERSON_NAME] , after discussion about the detail aid, we had decided to pro…" at bounding box center [1337, 690] width 280 height 78
click at [1434, 774] on img at bounding box center [1432, 783] width 28 height 27
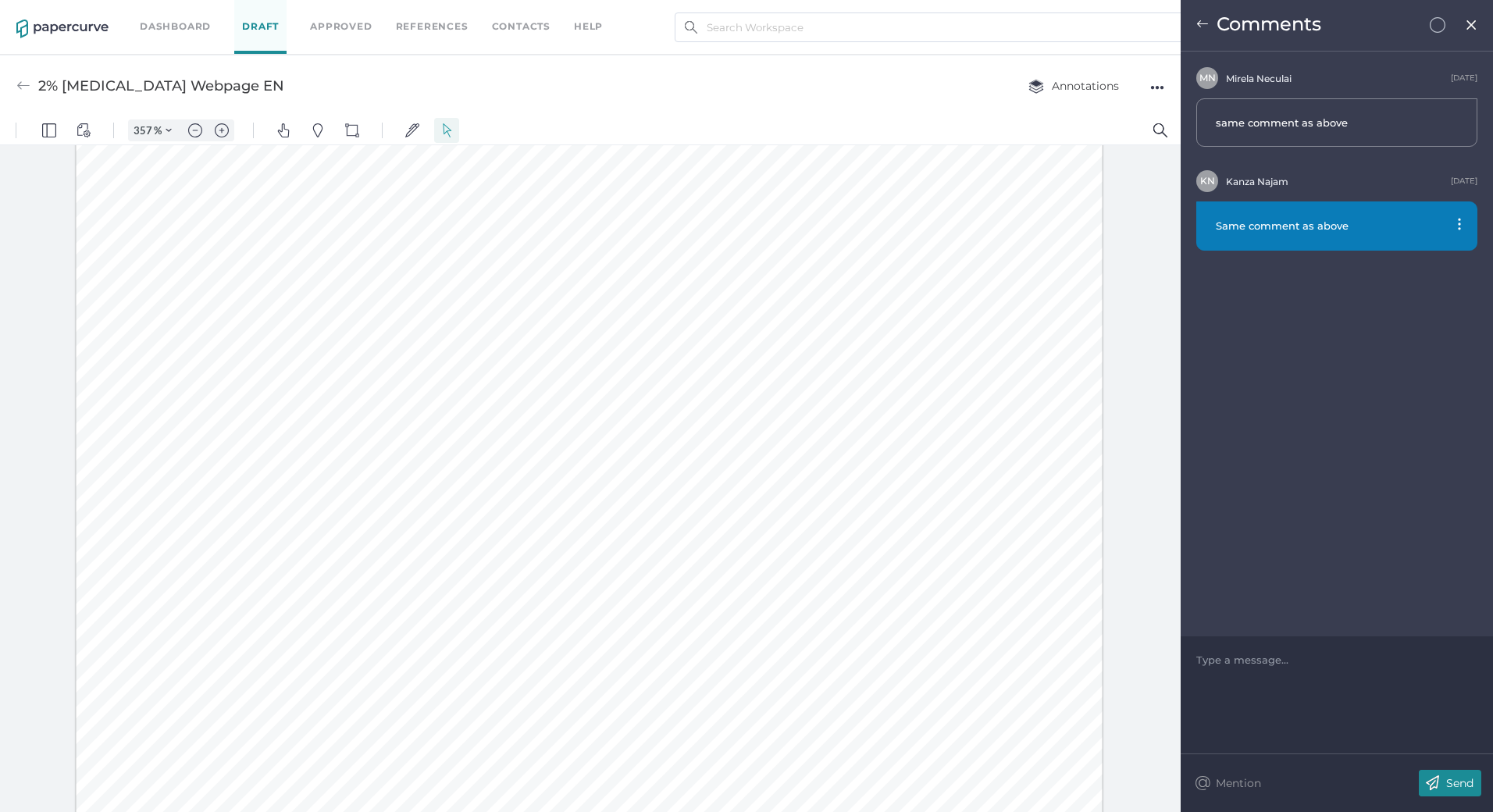
click at [1471, 28] on img at bounding box center [1472, 25] width 13 height 13
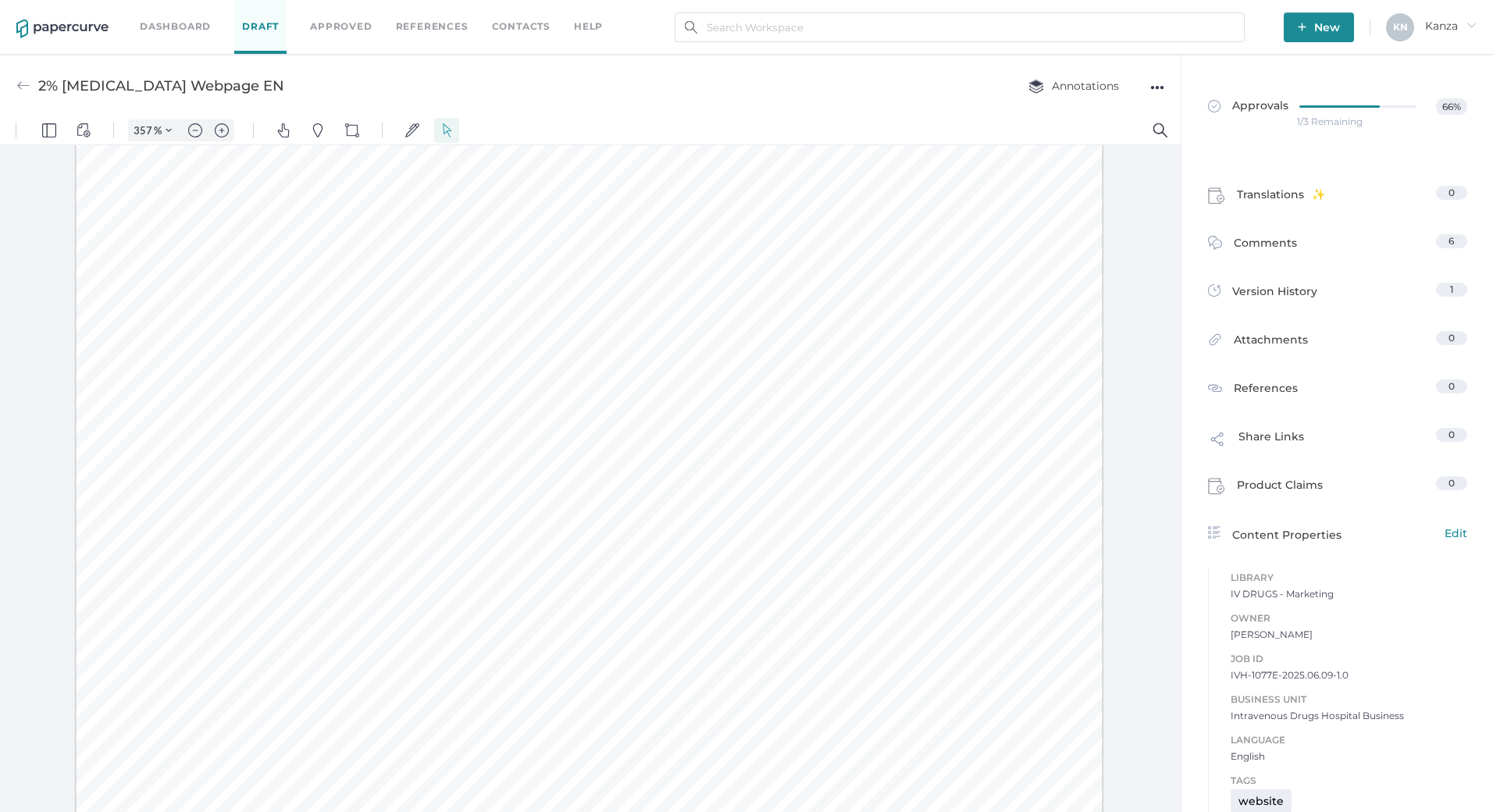
click at [1145, 360] on div at bounding box center [591, 482] width 1181 height 674
click at [1153, 83] on div "●●●" at bounding box center [1157, 88] width 14 height 22
click at [811, 88] on div "2% [MEDICAL_DATA] Webpage EN Annotations ●●● Download Delete Rename Upload new …" at bounding box center [591, 85] width 1181 height 62
click at [1259, 106] on span "Approvals" at bounding box center [1248, 107] width 81 height 17
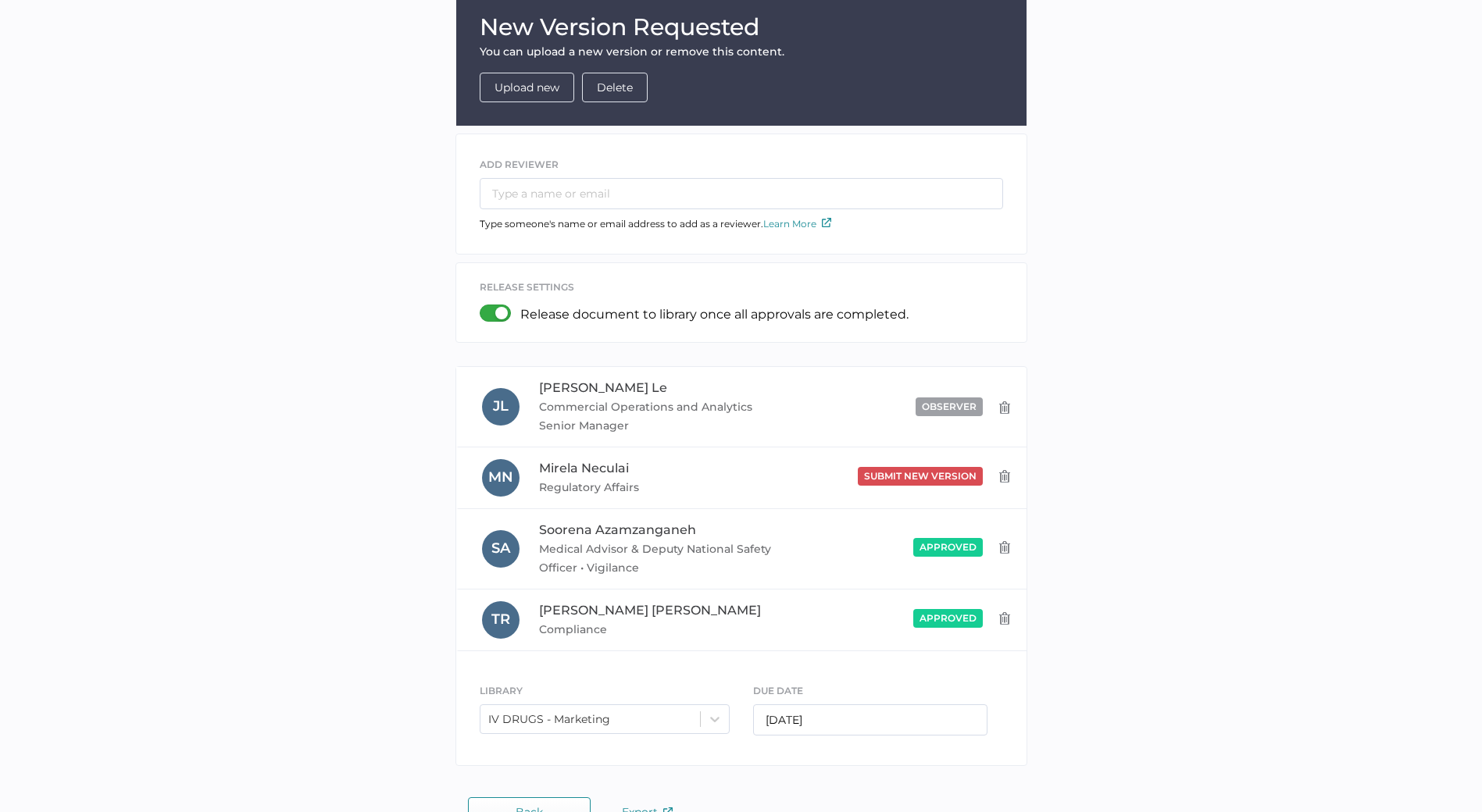
scroll to position [219, 0]
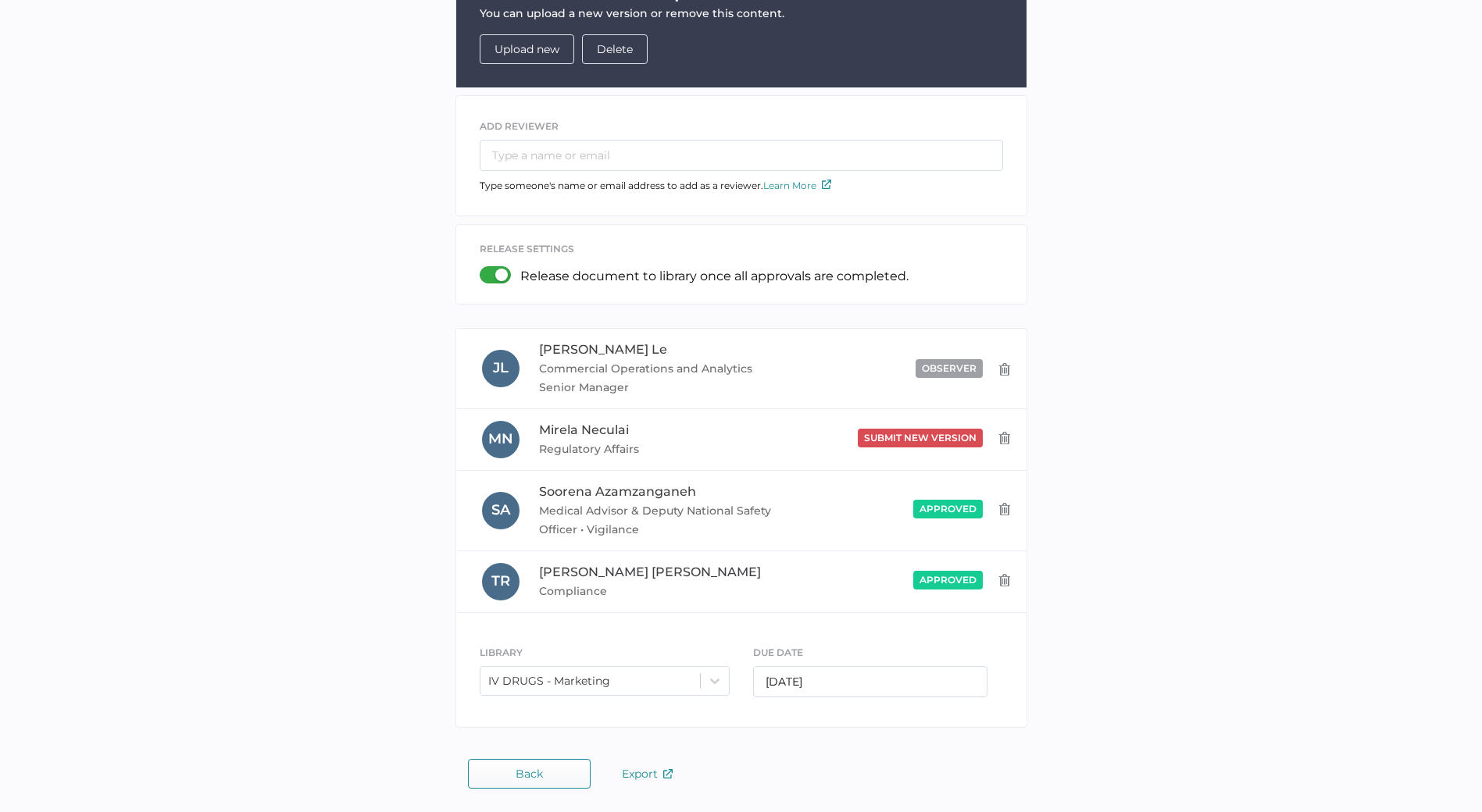
click at [550, 771] on button "Back" at bounding box center [529, 774] width 122 height 30
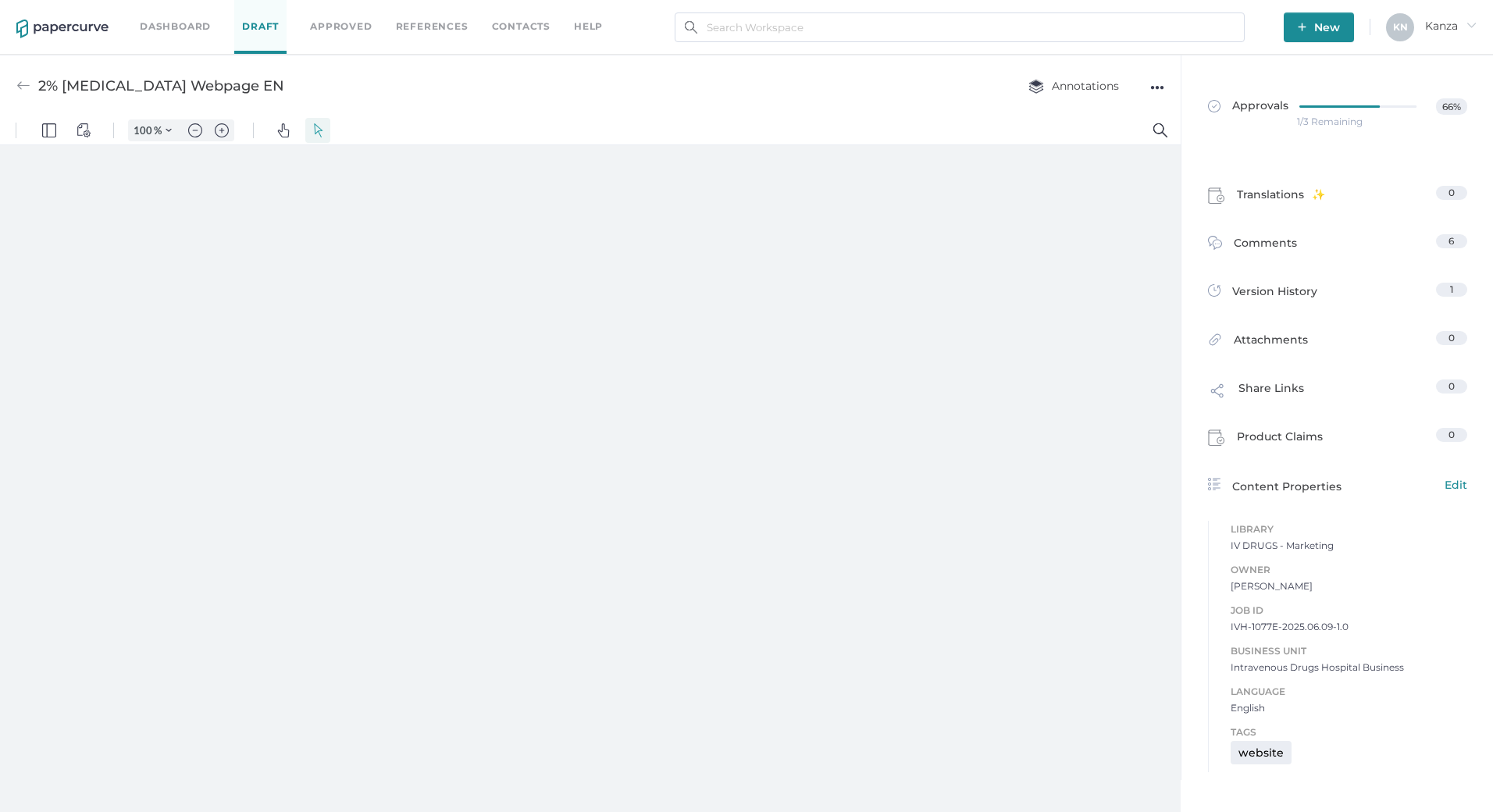
type input "357"
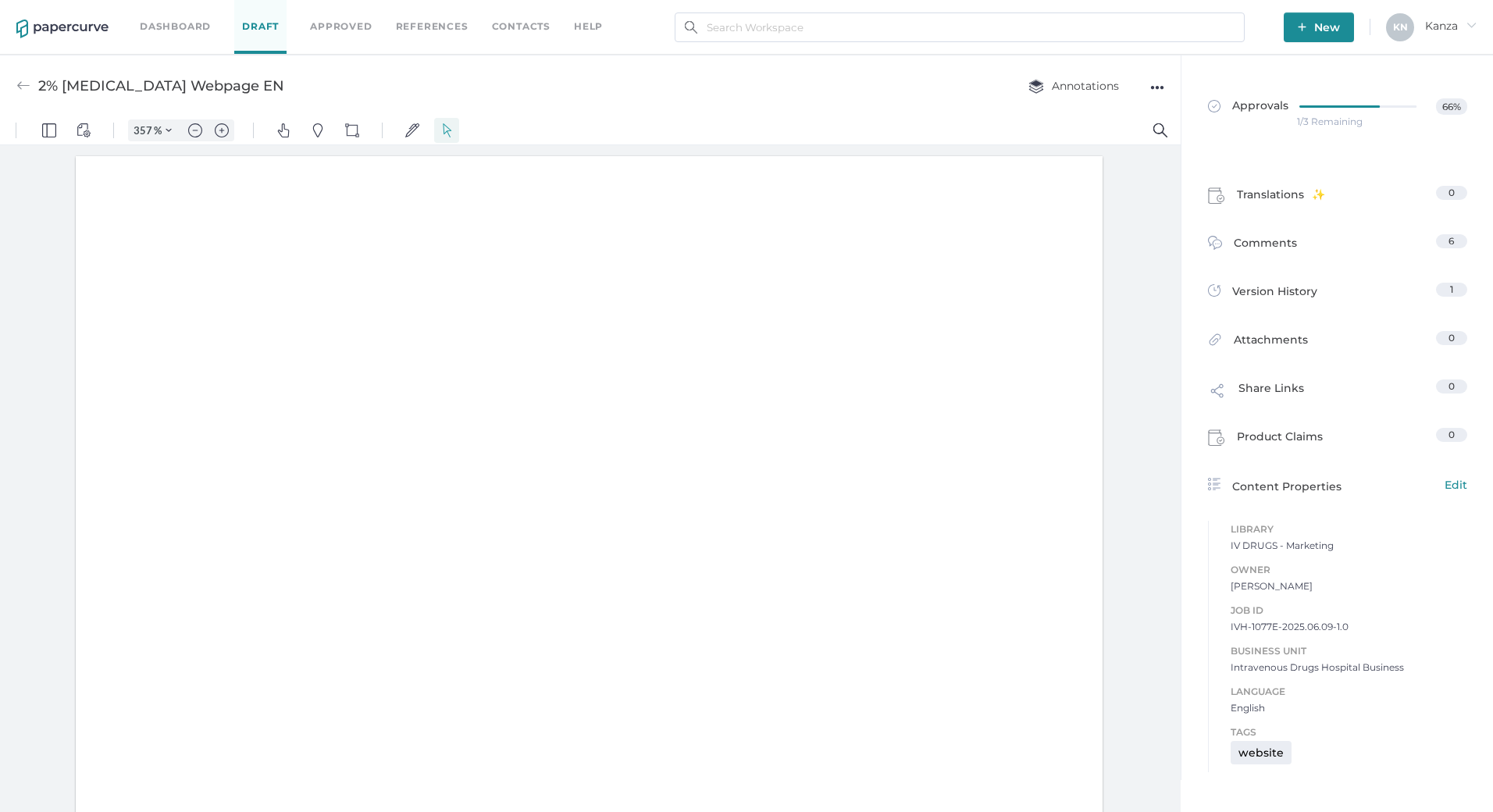
scroll to position [7, 0]
click at [712, 103] on div "2% [MEDICAL_DATA] Webpage EN Annotations ●●●" at bounding box center [591, 85] width 1181 height 62
click at [1133, 406] on div at bounding box center [591, 482] width 1181 height 674
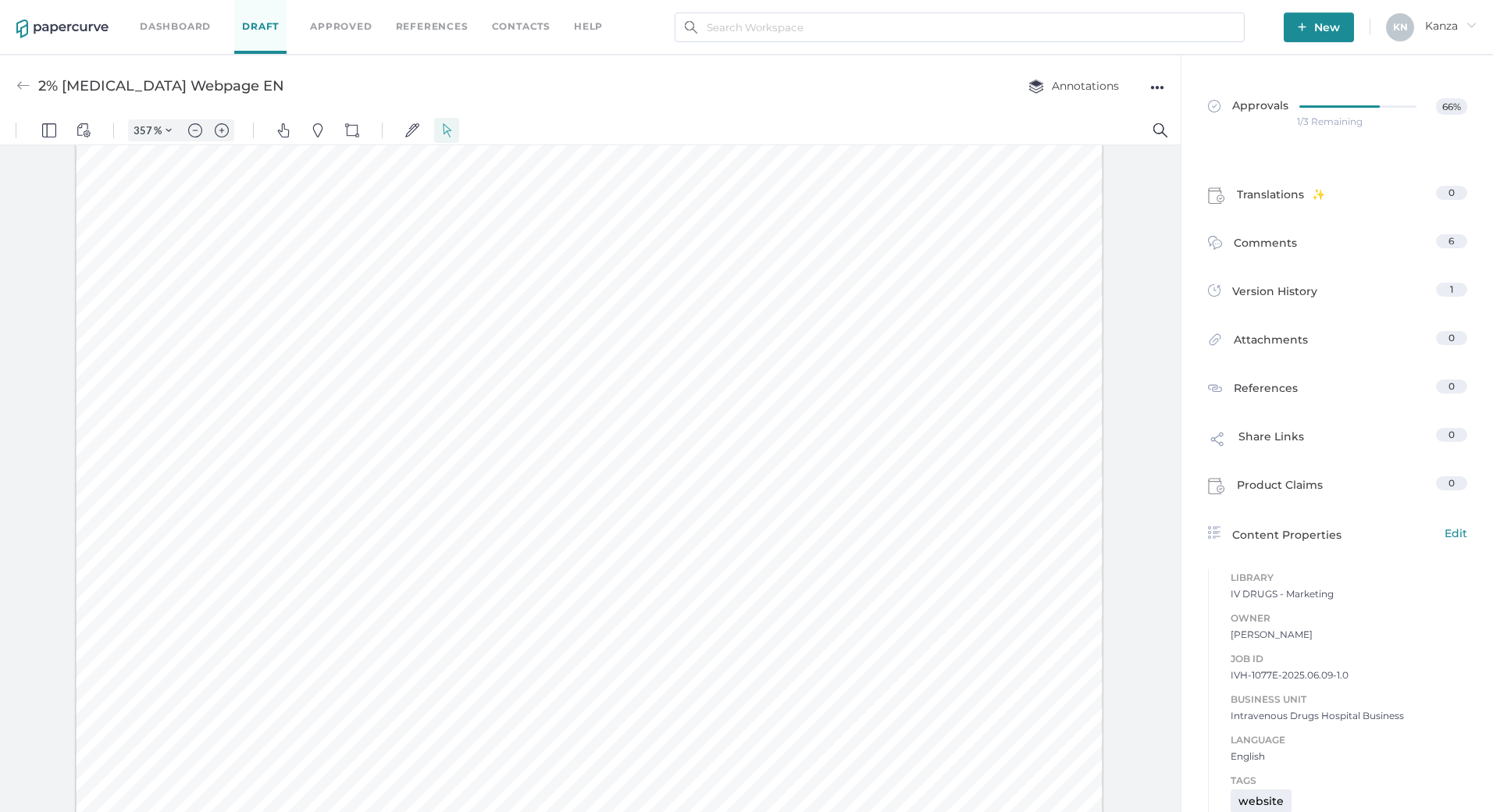
click at [321, 129] on img "Pins" at bounding box center [318, 130] width 14 height 14
click at [319, 127] on img "Pins" at bounding box center [318, 130] width 14 height 14
click at [1278, 238] on span "Comments" at bounding box center [1266, 246] width 63 height 24
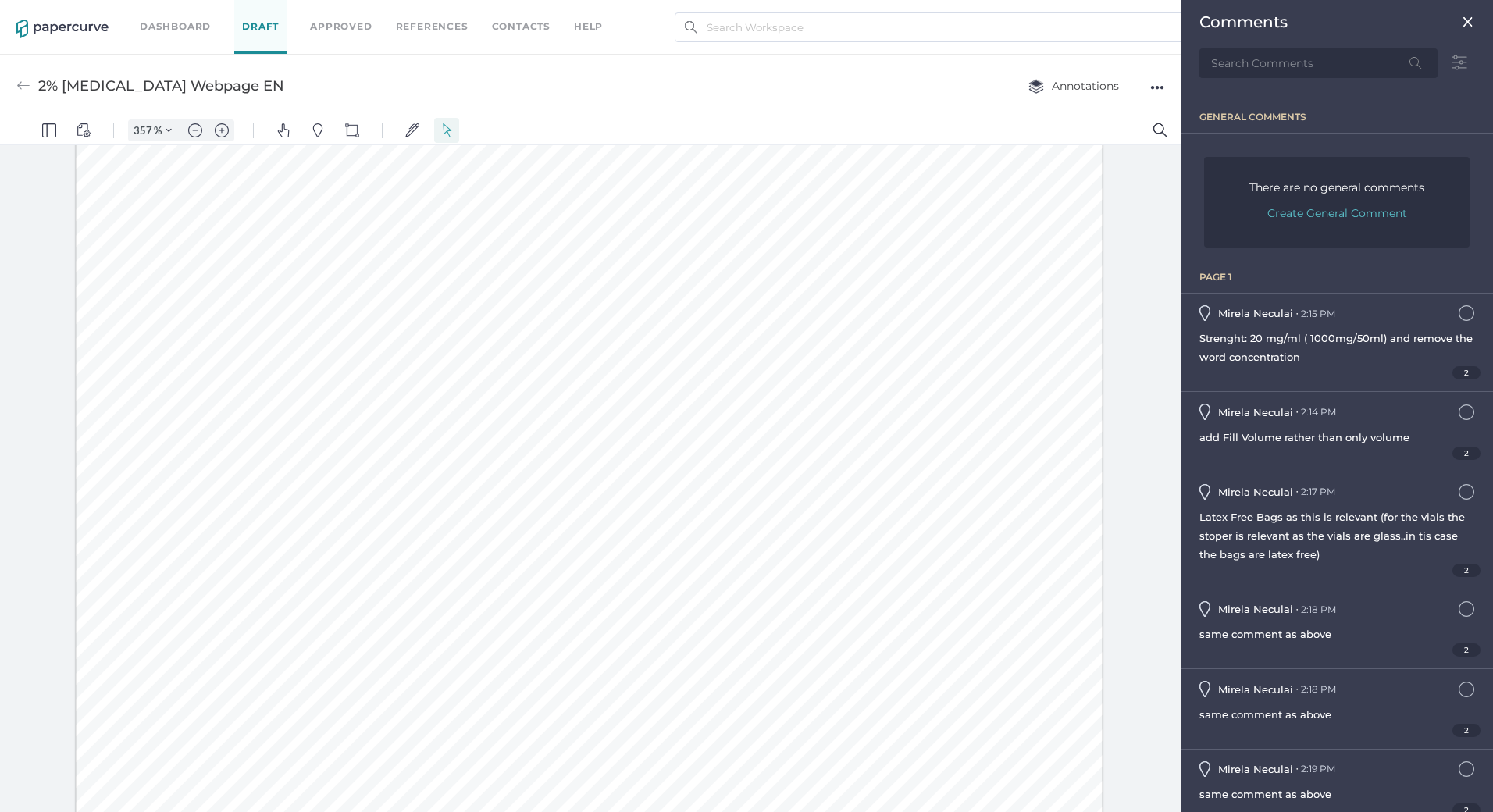
scroll to position [7, 0]
click at [1336, 339] on span "Strenght: 20 mg/ml ( 1000mg/50ml) and remove the word concentration" at bounding box center [1336, 347] width 273 height 32
